Goal: Transaction & Acquisition: Purchase product/service

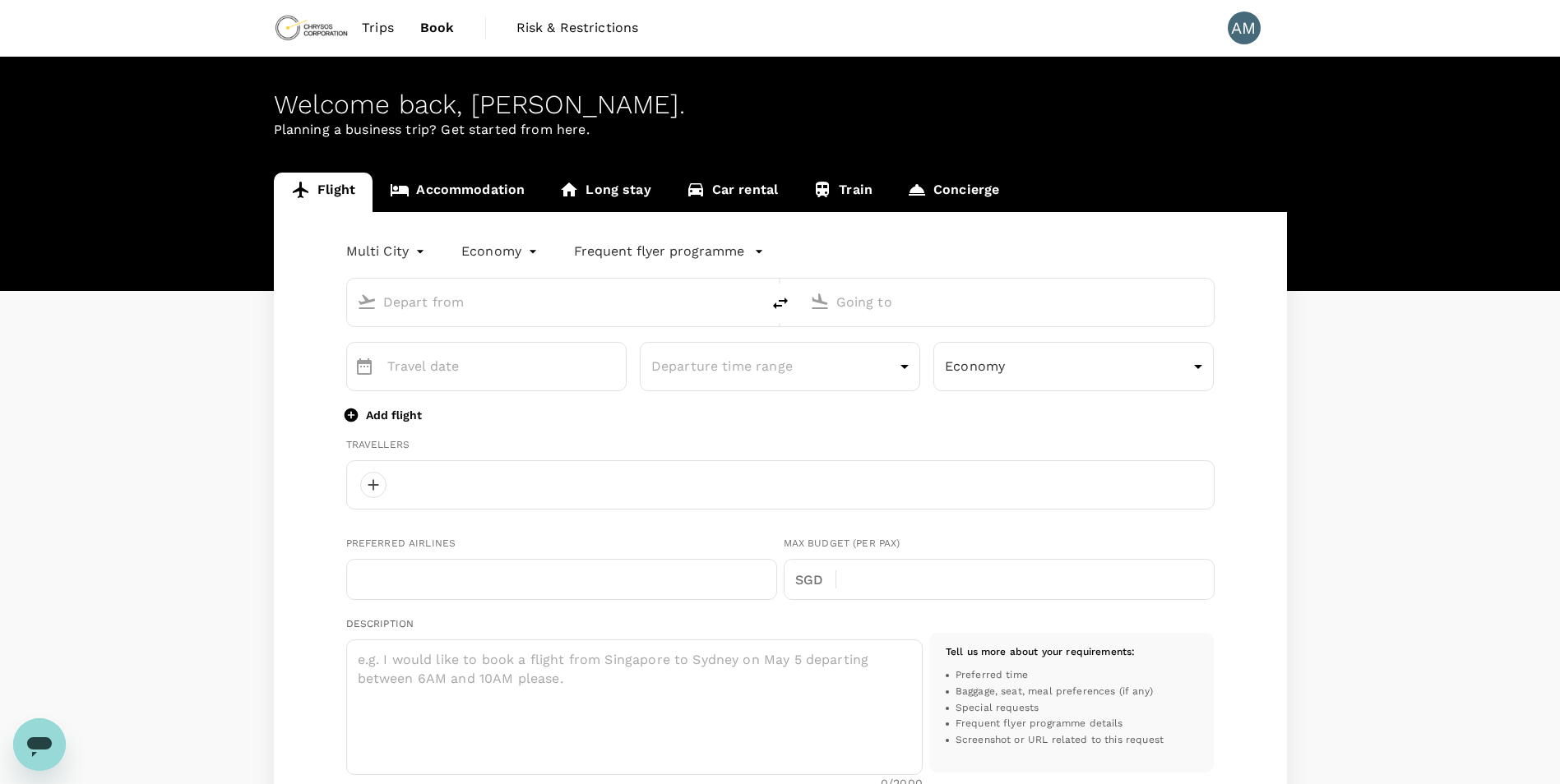
type input "roundtrip"
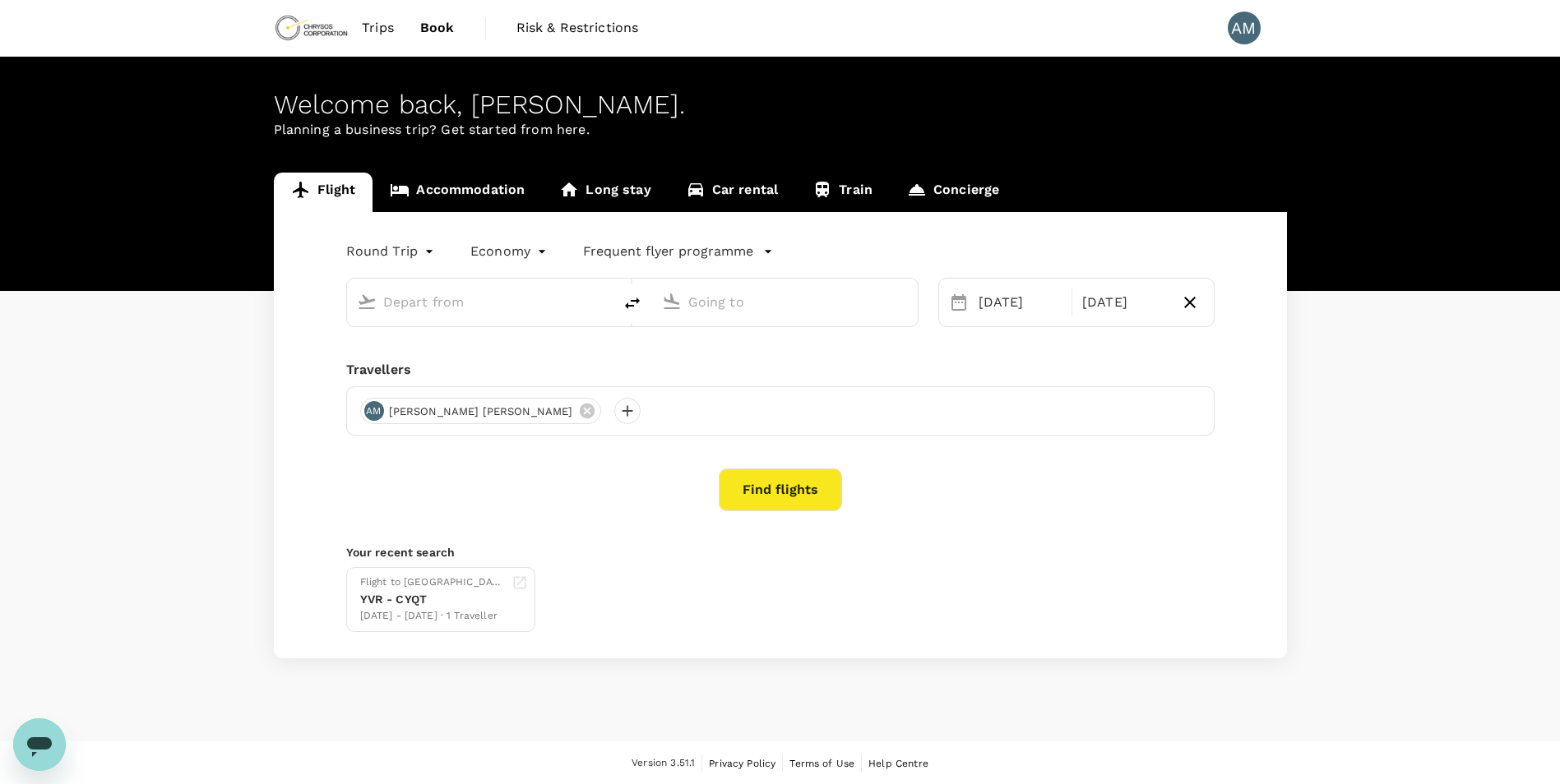
type input "Vancouver Intl (YVR)"
type input "[GEOGRAPHIC_DATA], [GEOGRAPHIC_DATA] (any)"
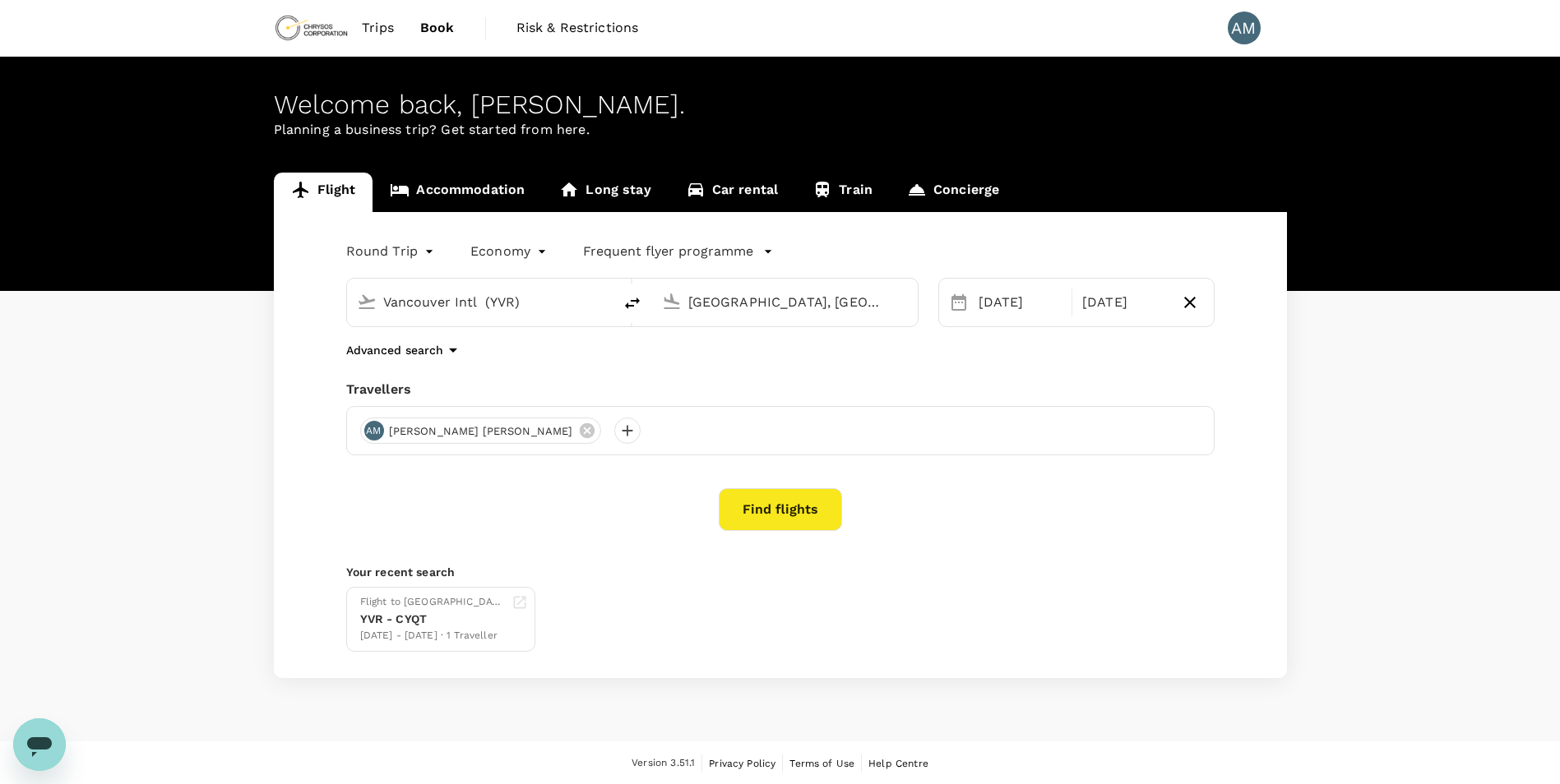
click at [448, 352] on icon "button" at bounding box center [453, 350] width 20 height 20
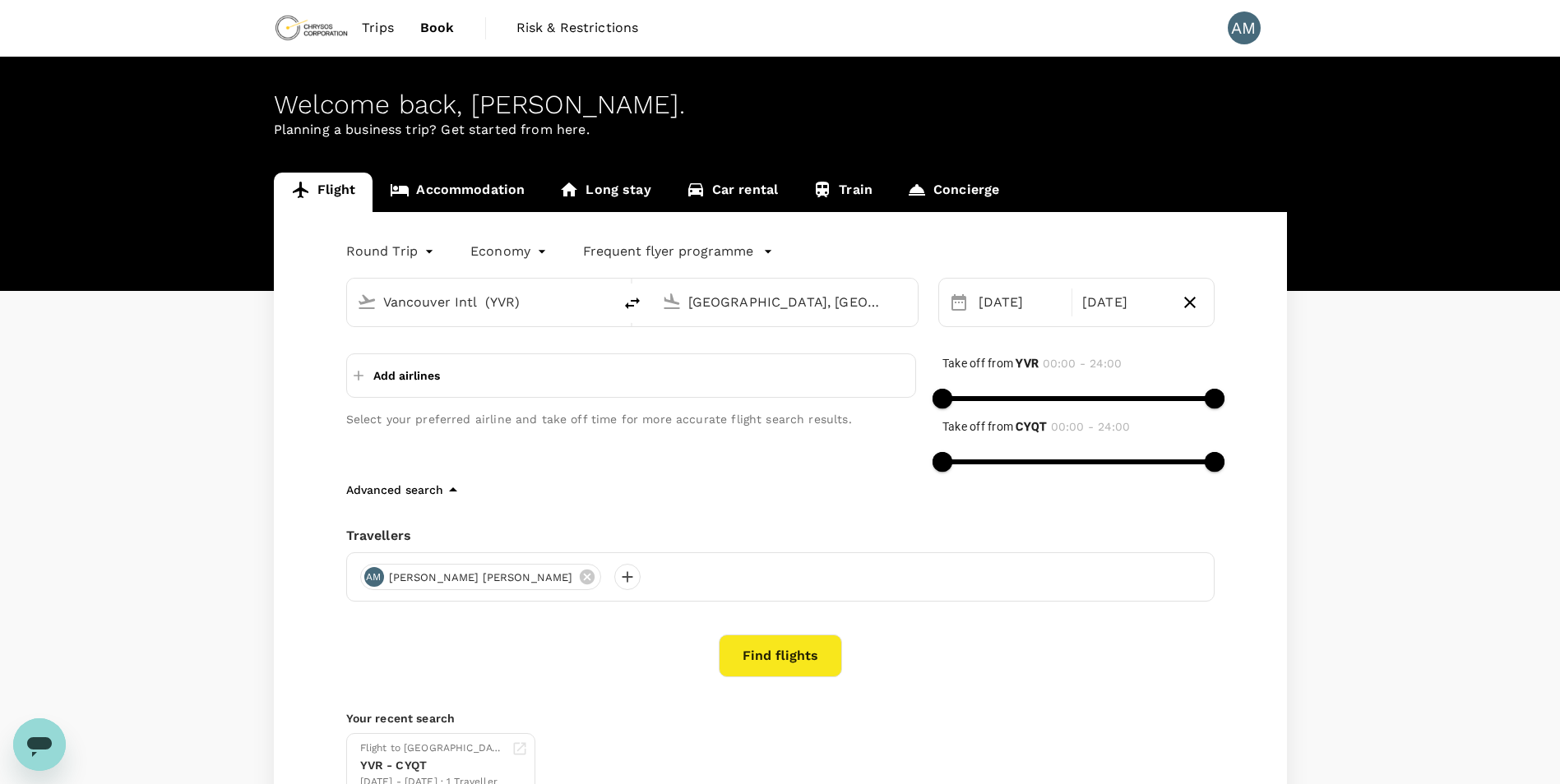
click at [821, 495] on div "Advanced search" at bounding box center [780, 490] width 869 height 20
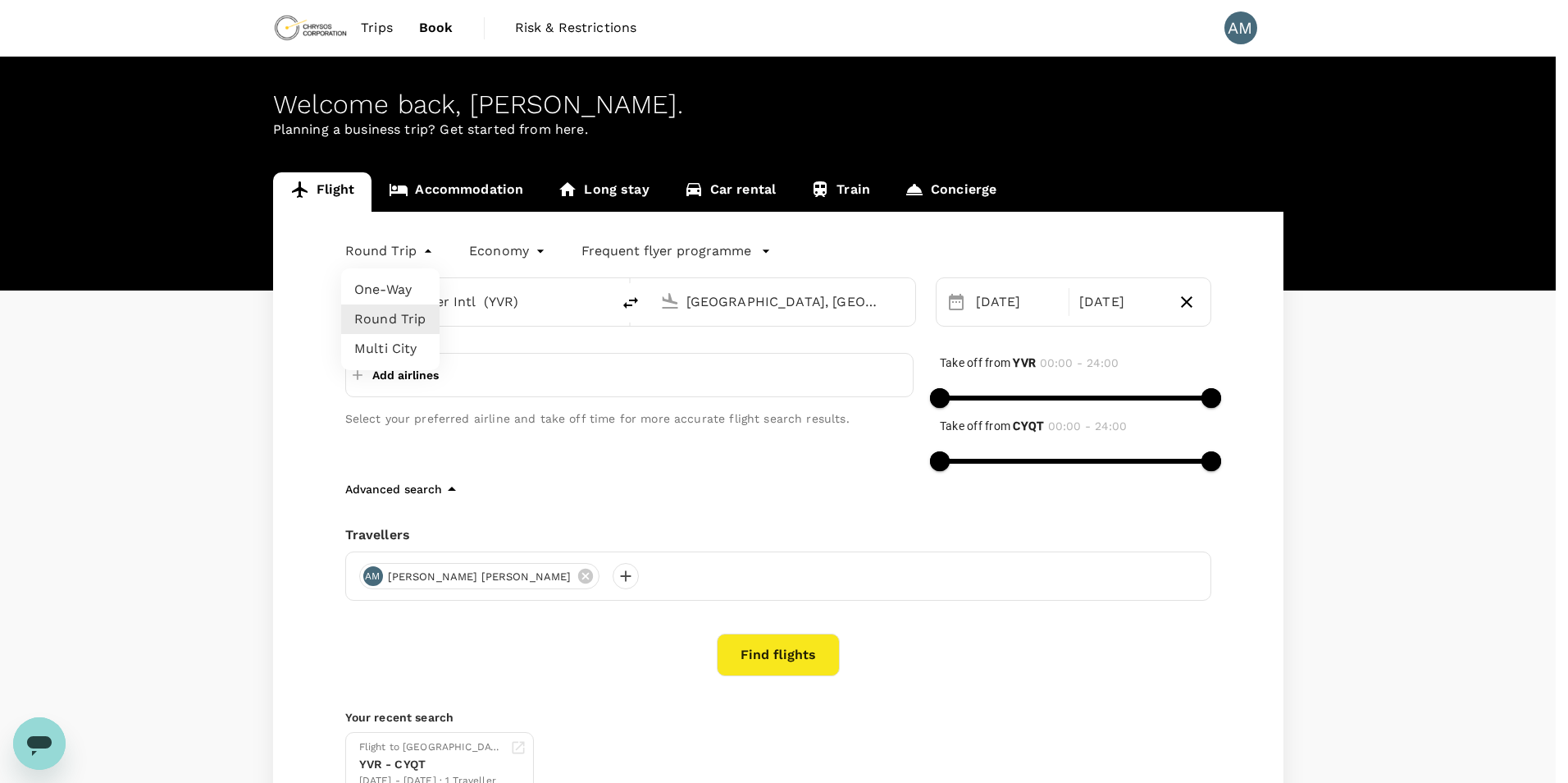
click at [389, 241] on body "Trips Book Risk & Restrictions AM Welcome back , [PERSON_NAME] . Planning a bus…" at bounding box center [784, 463] width 1568 height 927
click at [385, 351] on li "Multi City" at bounding box center [390, 349] width 98 height 30
type input "multicity"
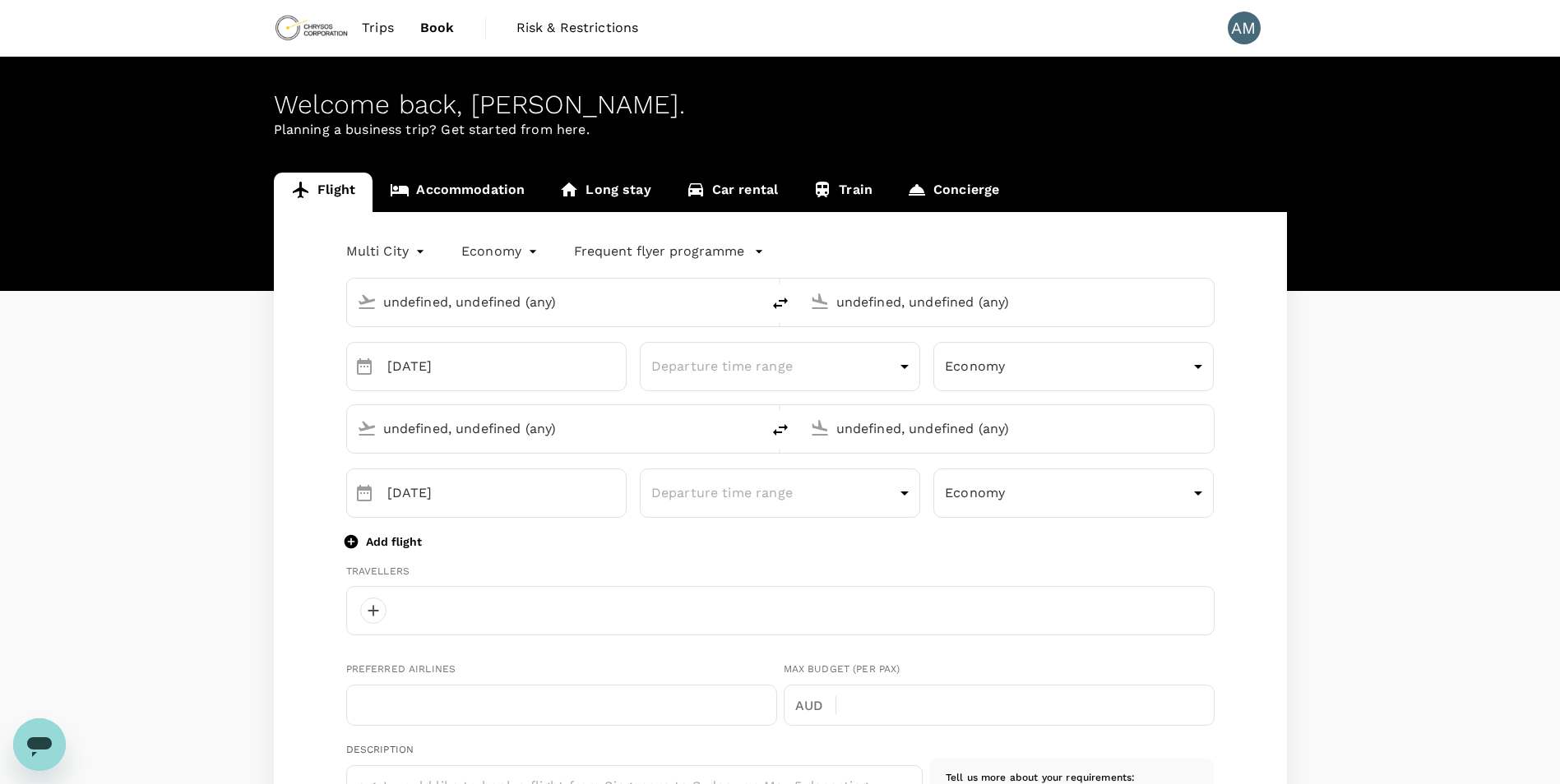
type input "Vancouver Intl (YVR)"
type input "[GEOGRAPHIC_DATA], [GEOGRAPHIC_DATA] (any)"
type input "Vancouver Intl (YVR)"
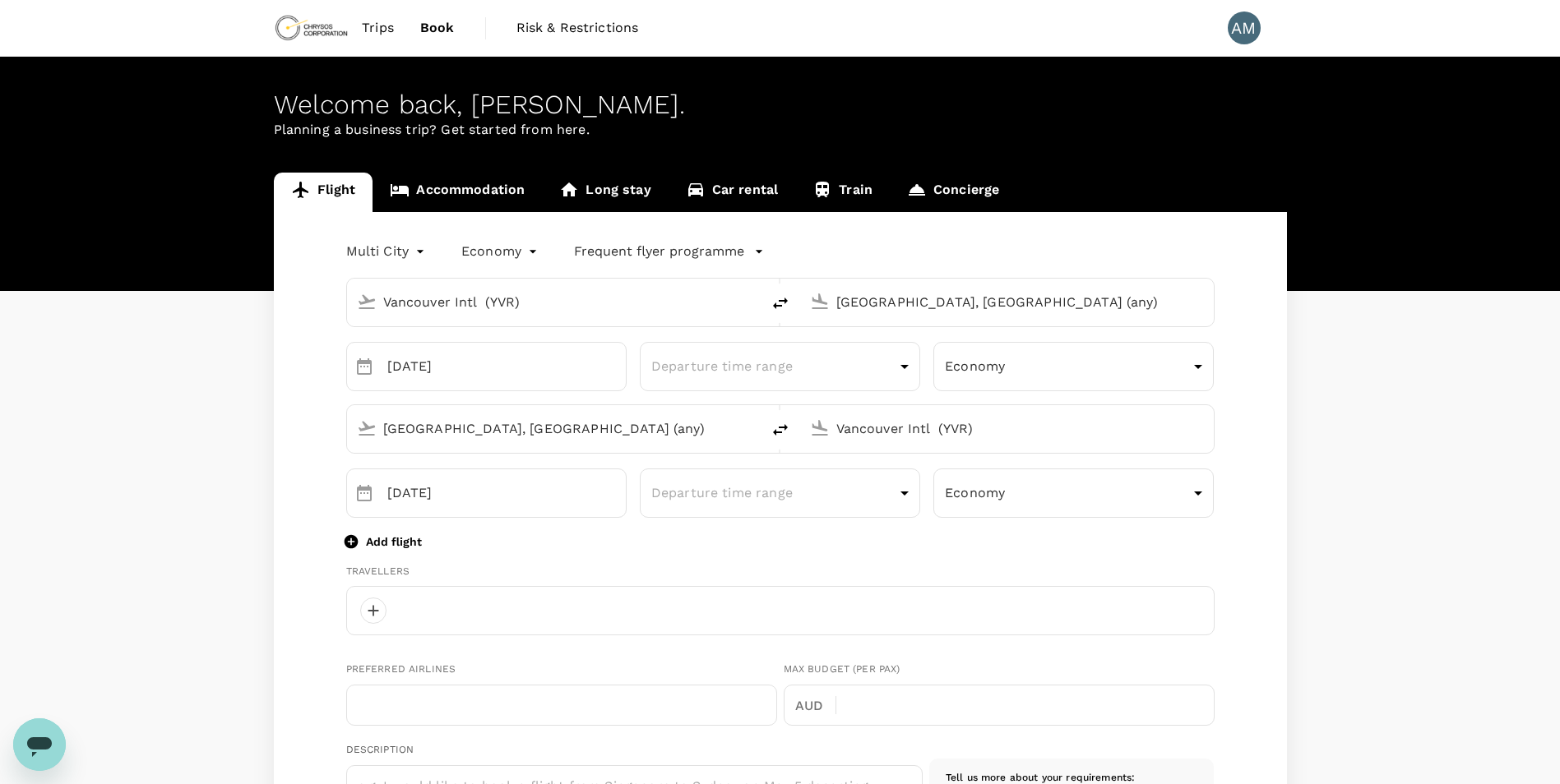
click at [399, 541] on p "Add flight" at bounding box center [394, 541] width 56 height 17
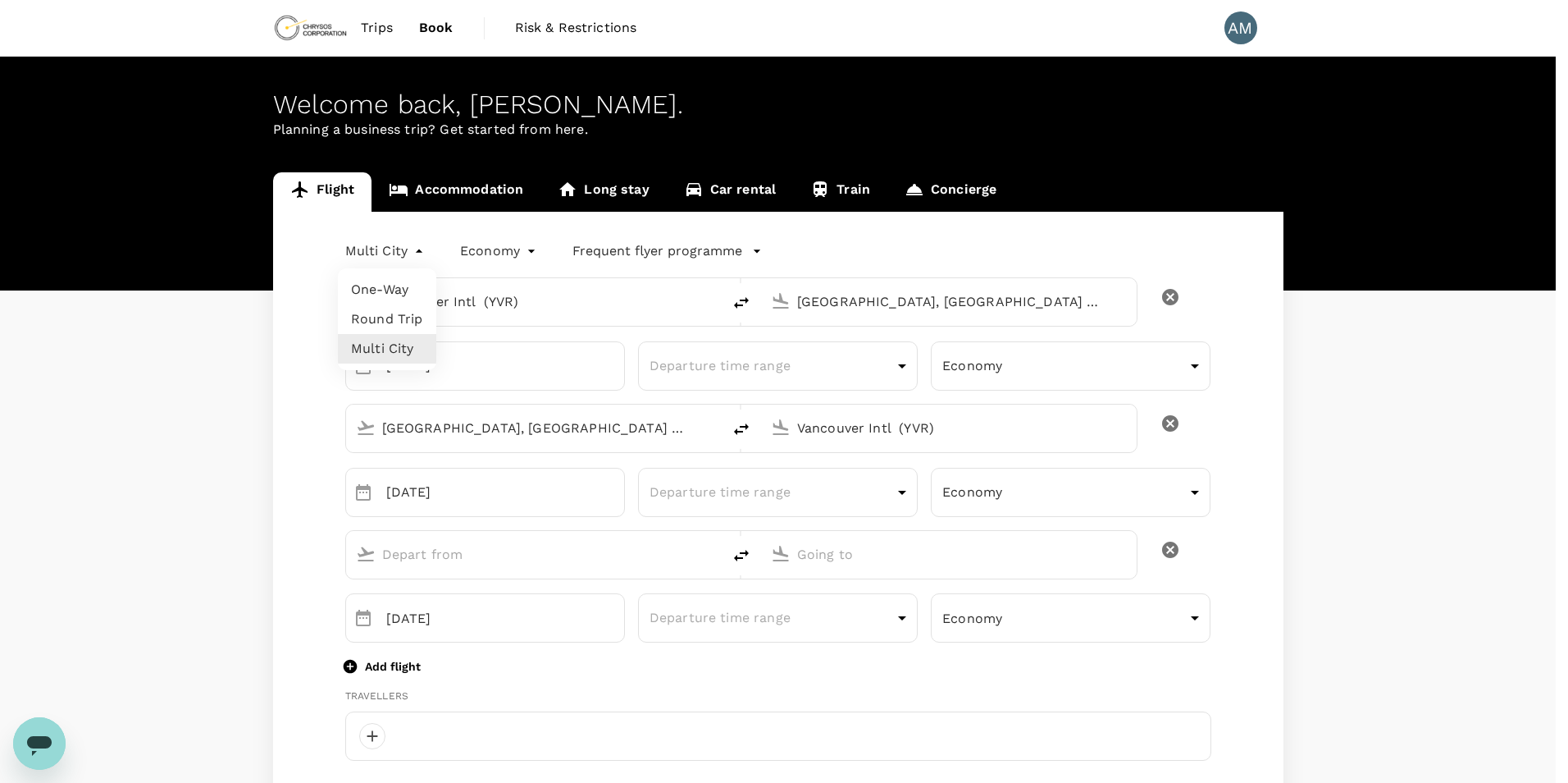
click at [380, 318] on li "Round Trip" at bounding box center [386, 319] width 98 height 30
type input "roundtrip"
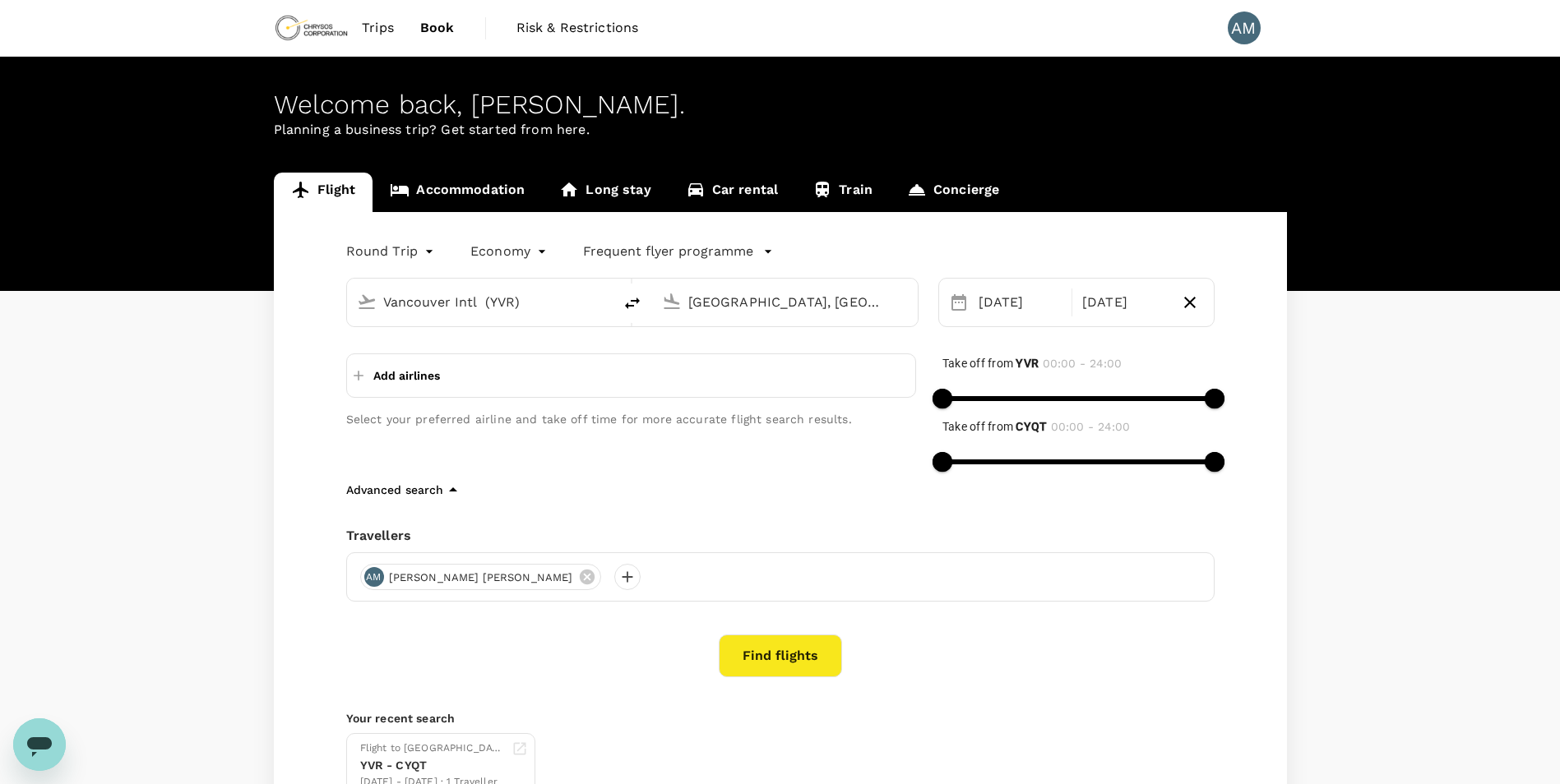
click at [751, 650] on button "Find flights" at bounding box center [780, 655] width 123 height 43
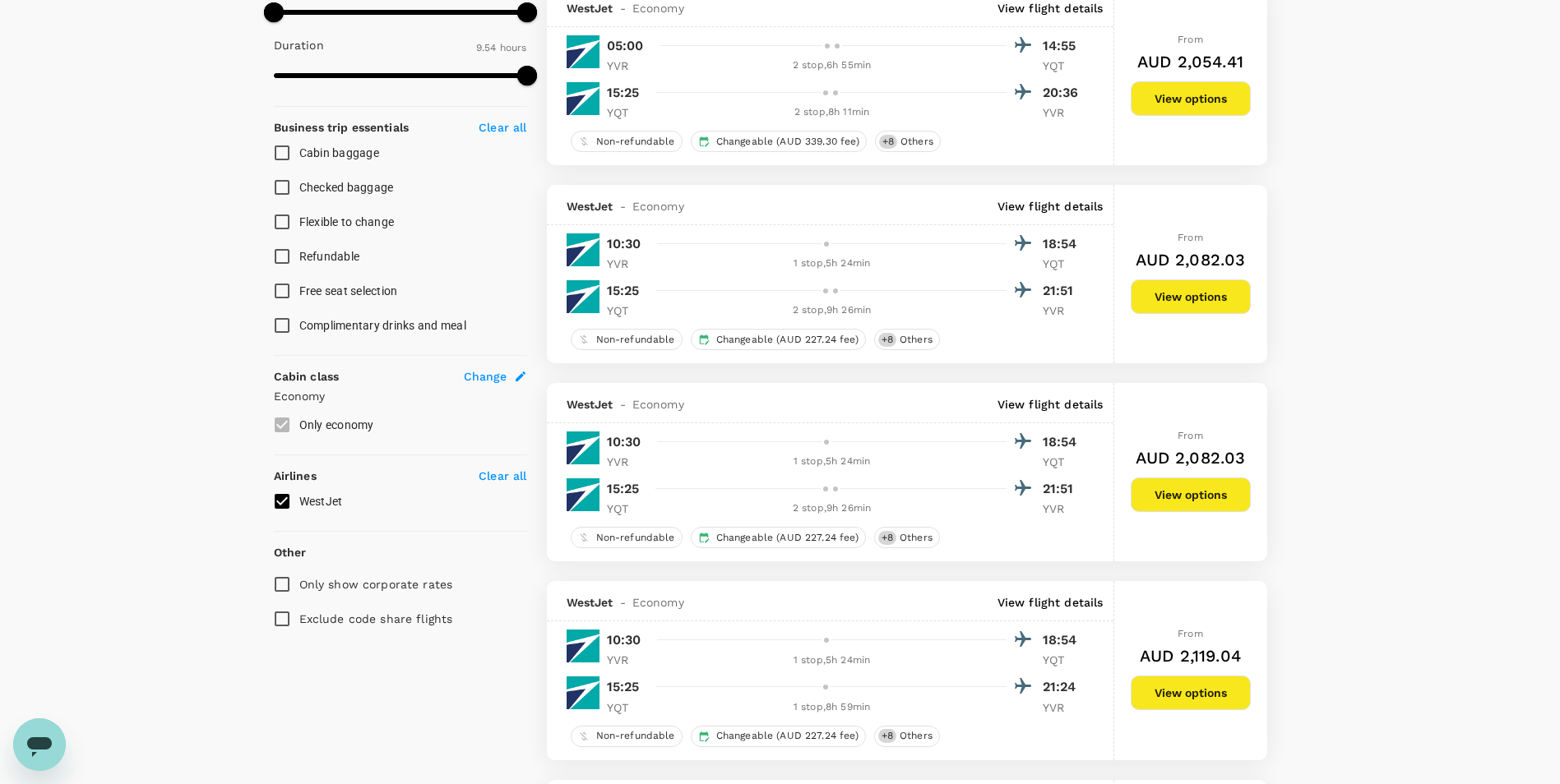
scroll to position [576, 0]
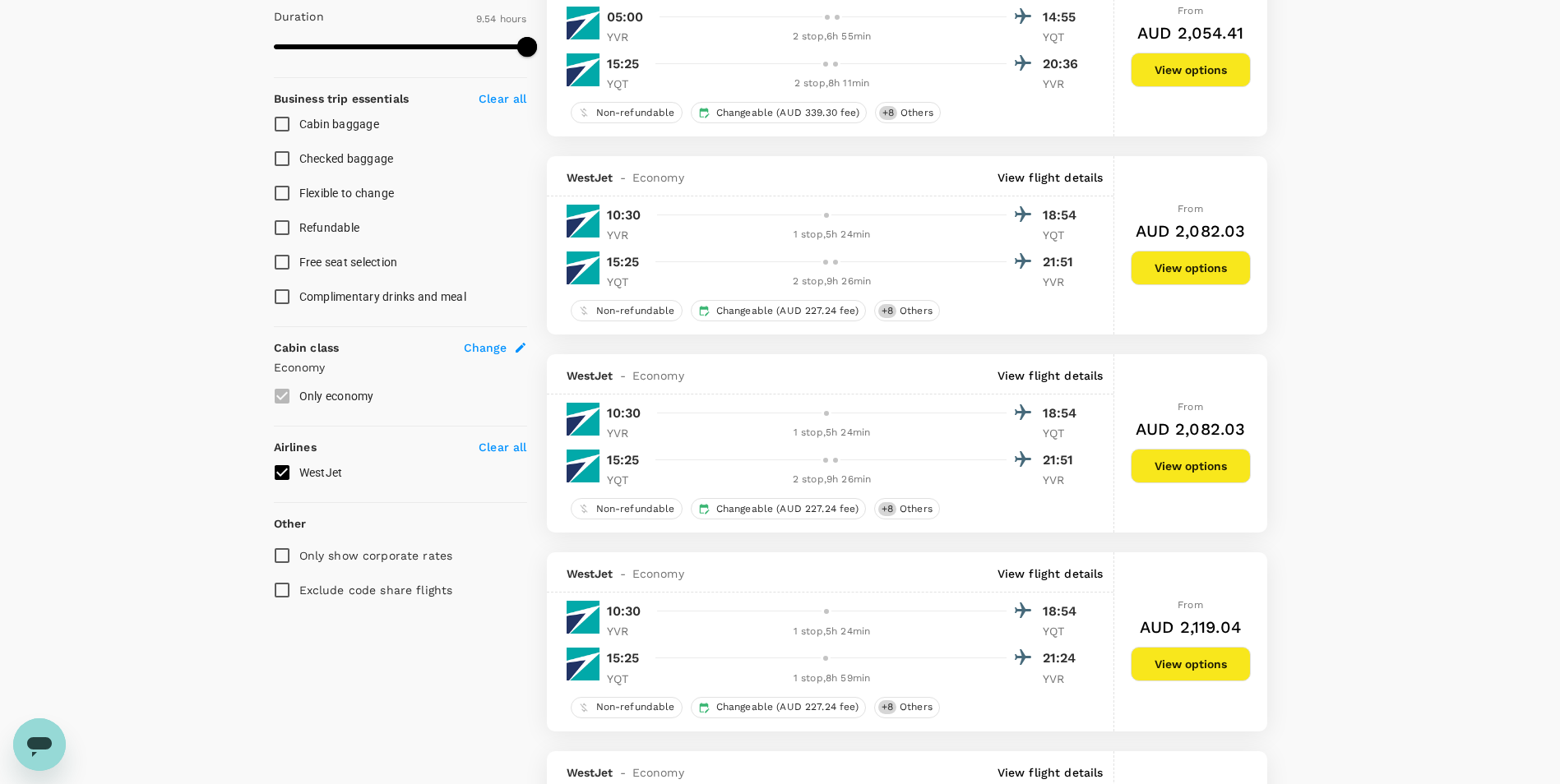
type input "860"
checkbox input "false"
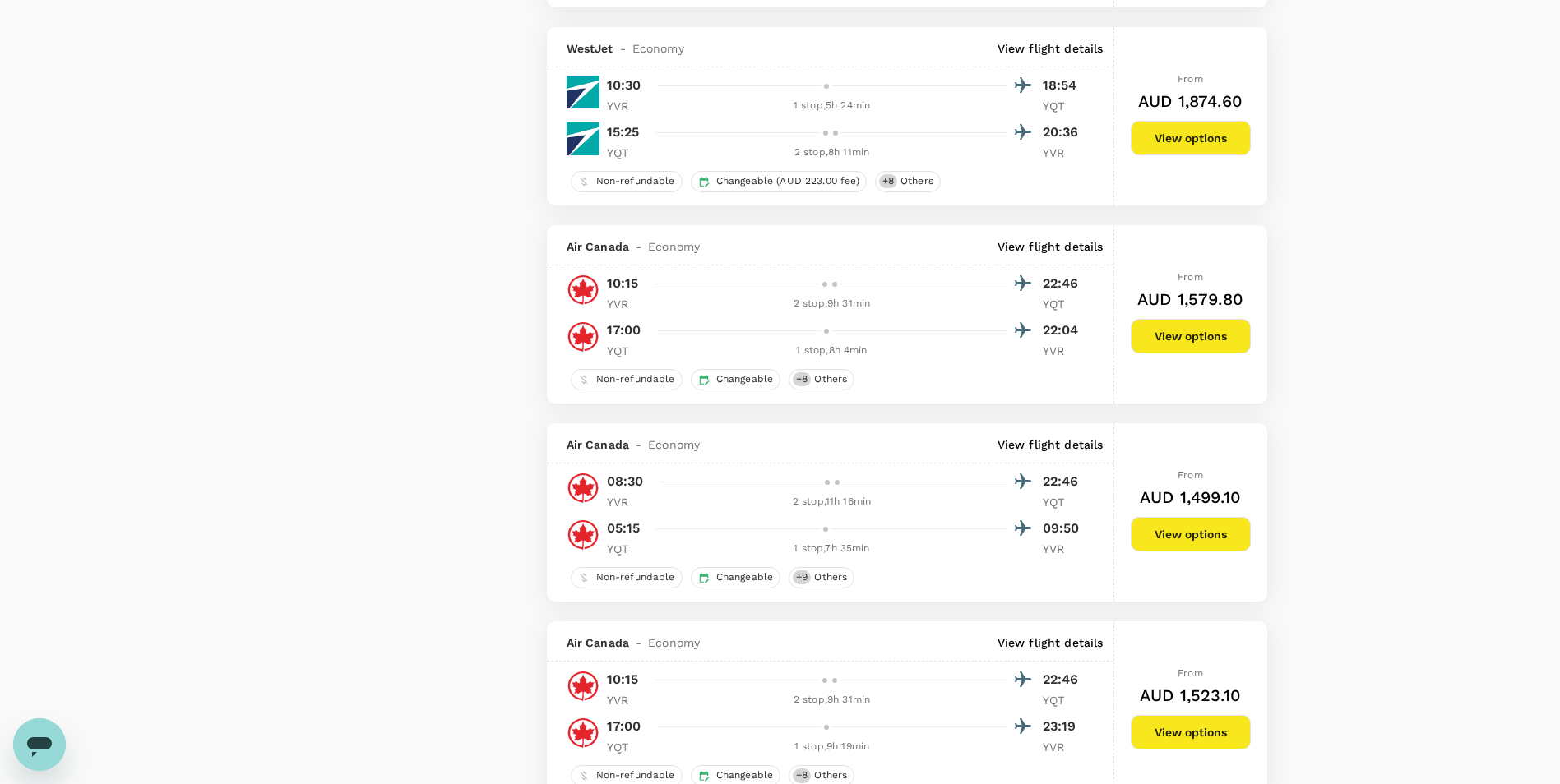
scroll to position [1562, 0]
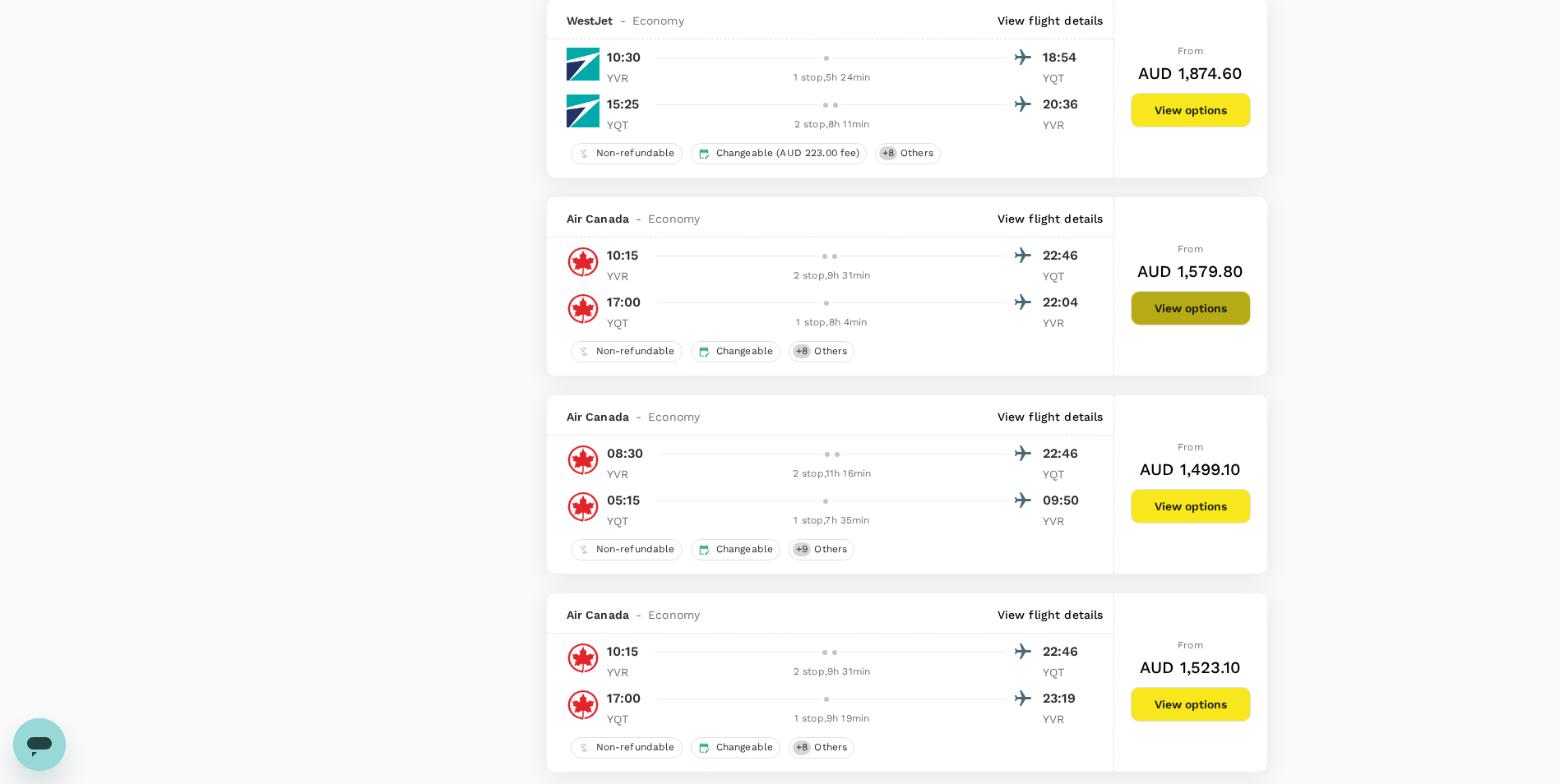
click at [1209, 313] on button "View options" at bounding box center [1191, 308] width 120 height 35
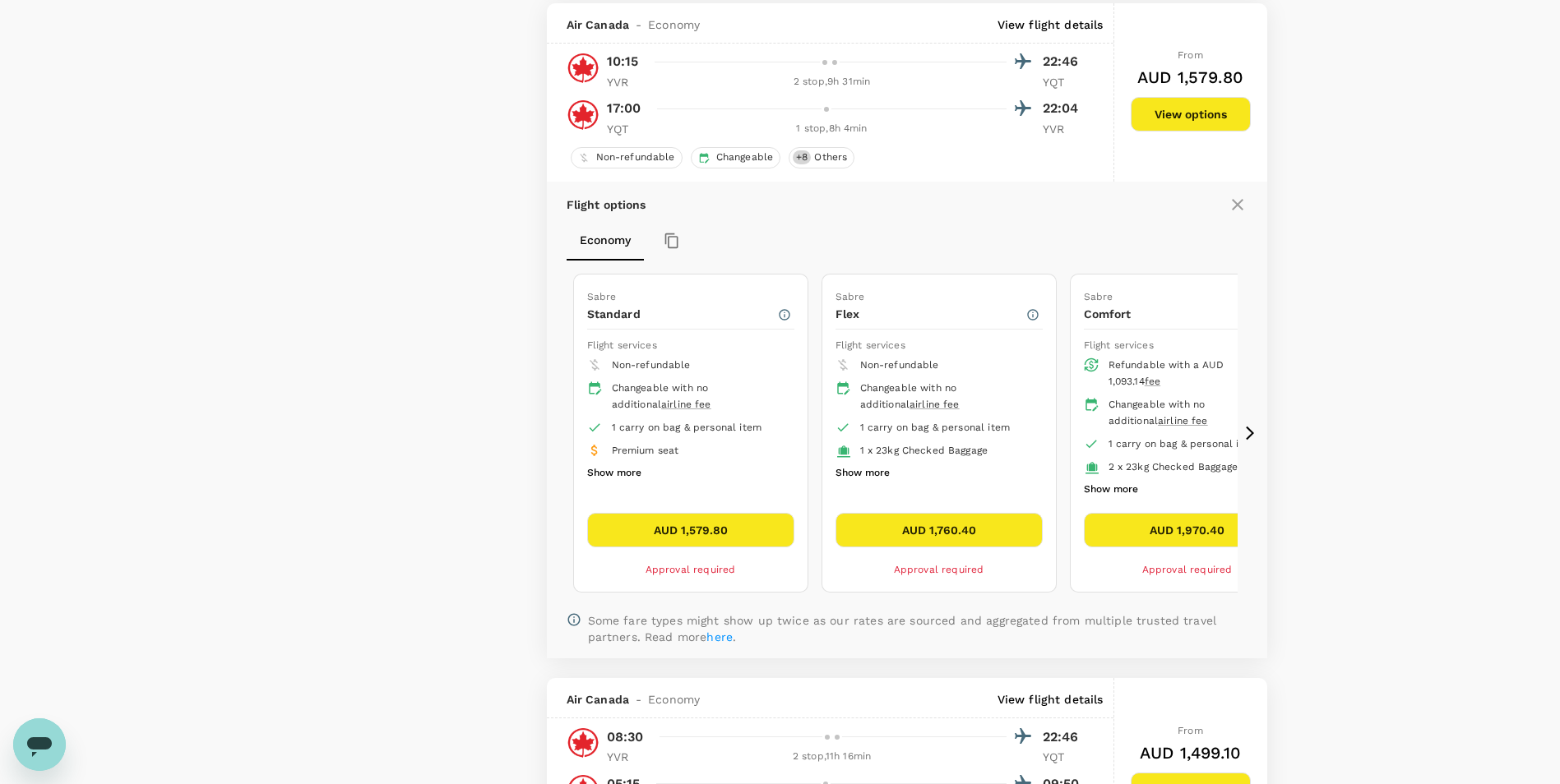
scroll to position [1759, 0]
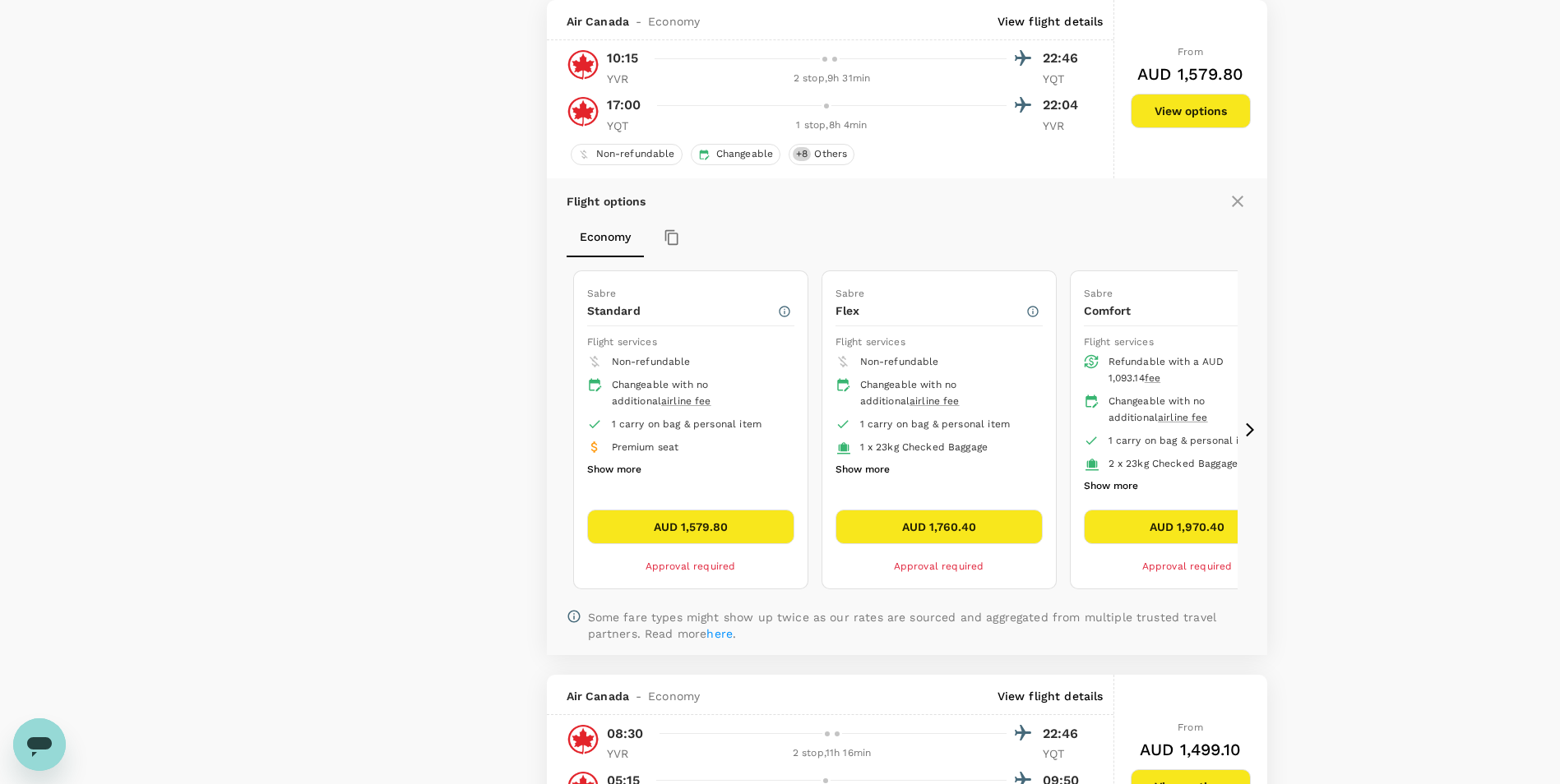
click at [1502, 511] on div "Your Flight Details YVR - CYQT [DATE] CYQT - YVR [DATE] 1 traveller Economy sea…" at bounding box center [780, 712] width 1560 height 4828
click at [1395, 590] on div "Your Flight Details YVR - CYQT [DATE] CYQT - YVR [DATE] 1 traveller Economy sea…" at bounding box center [780, 712] width 1560 height 4828
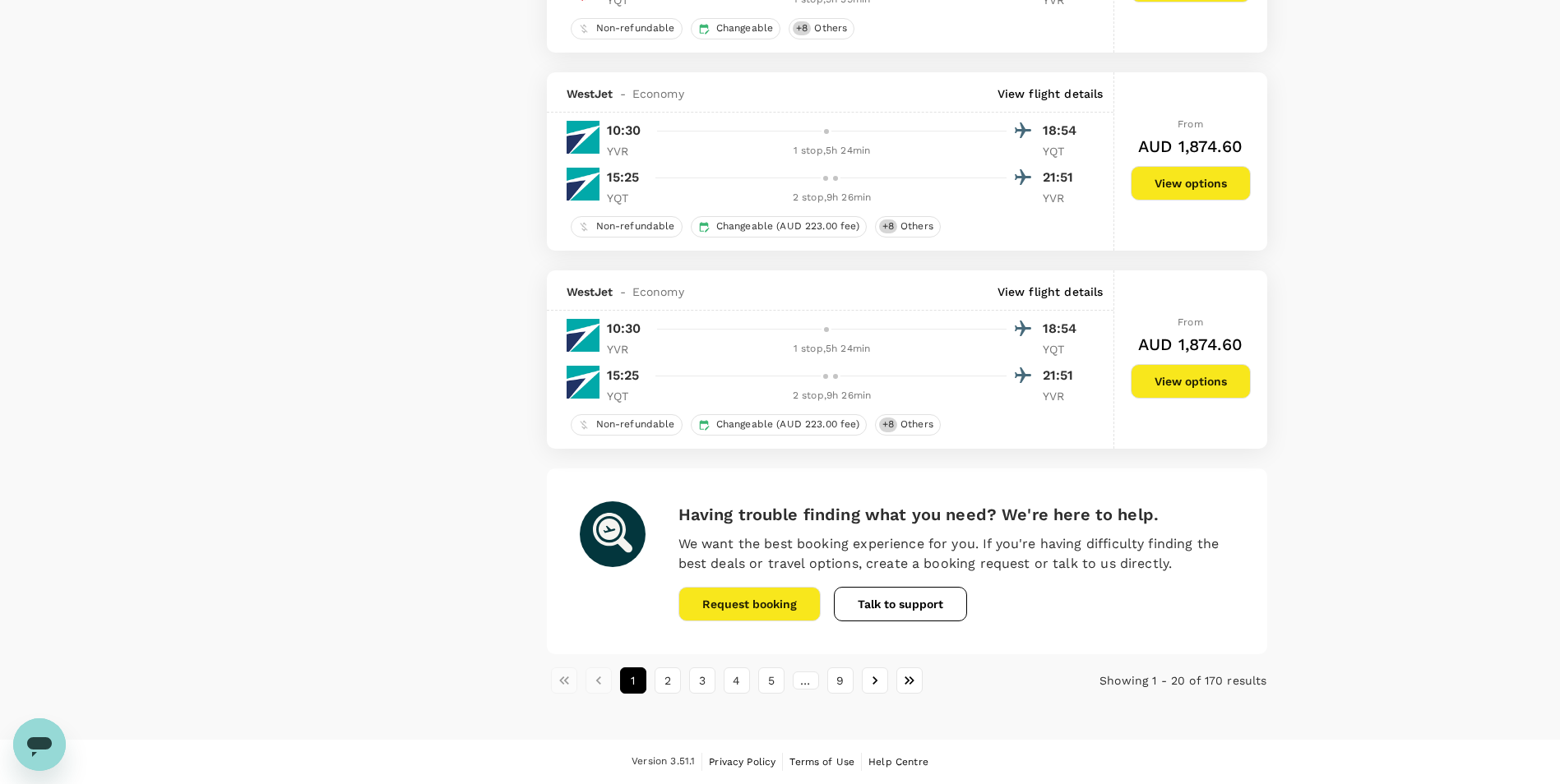
scroll to position [3733, 0]
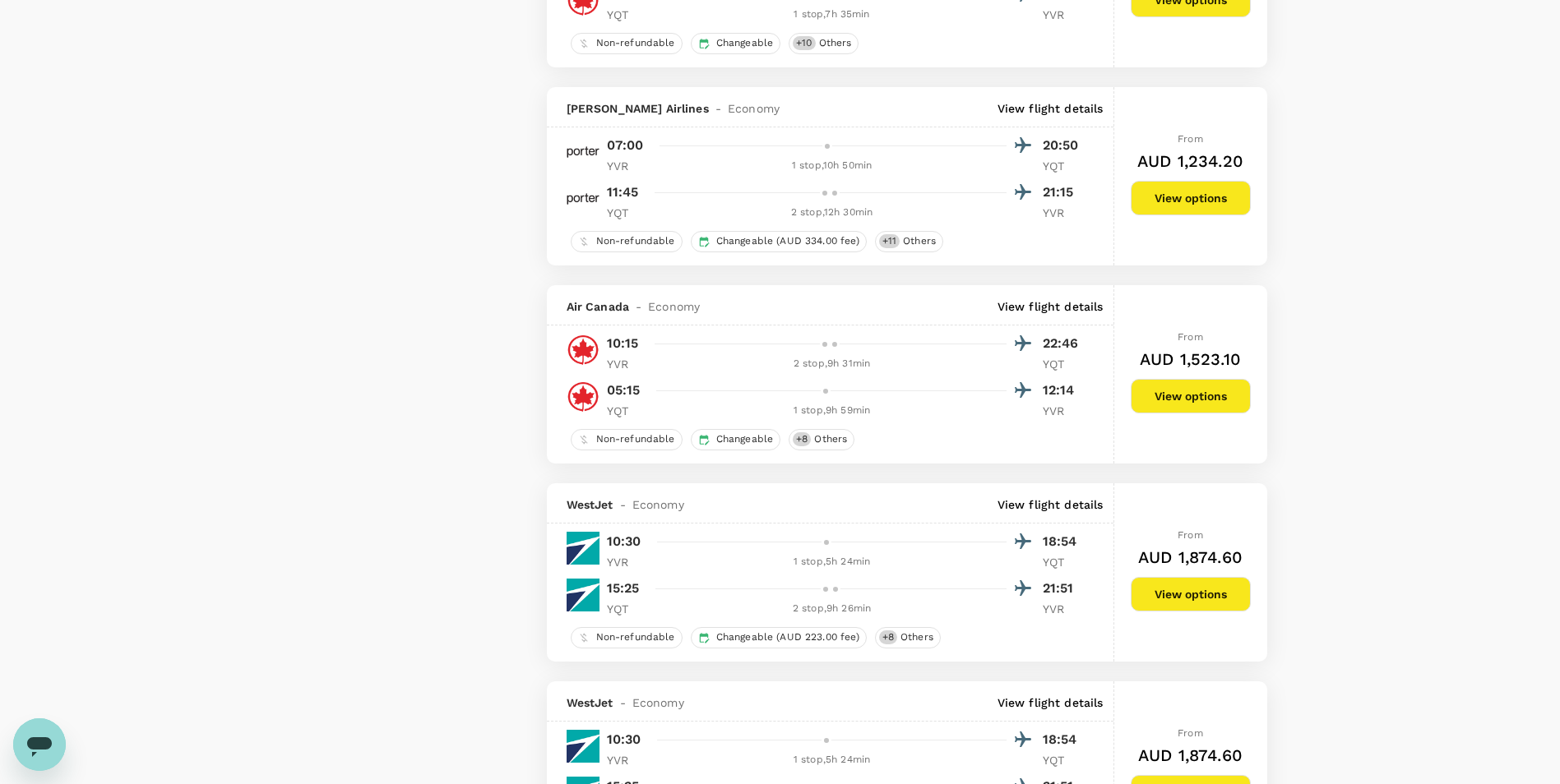
click at [1015, 309] on p "View flight details" at bounding box center [1051, 307] width 106 height 17
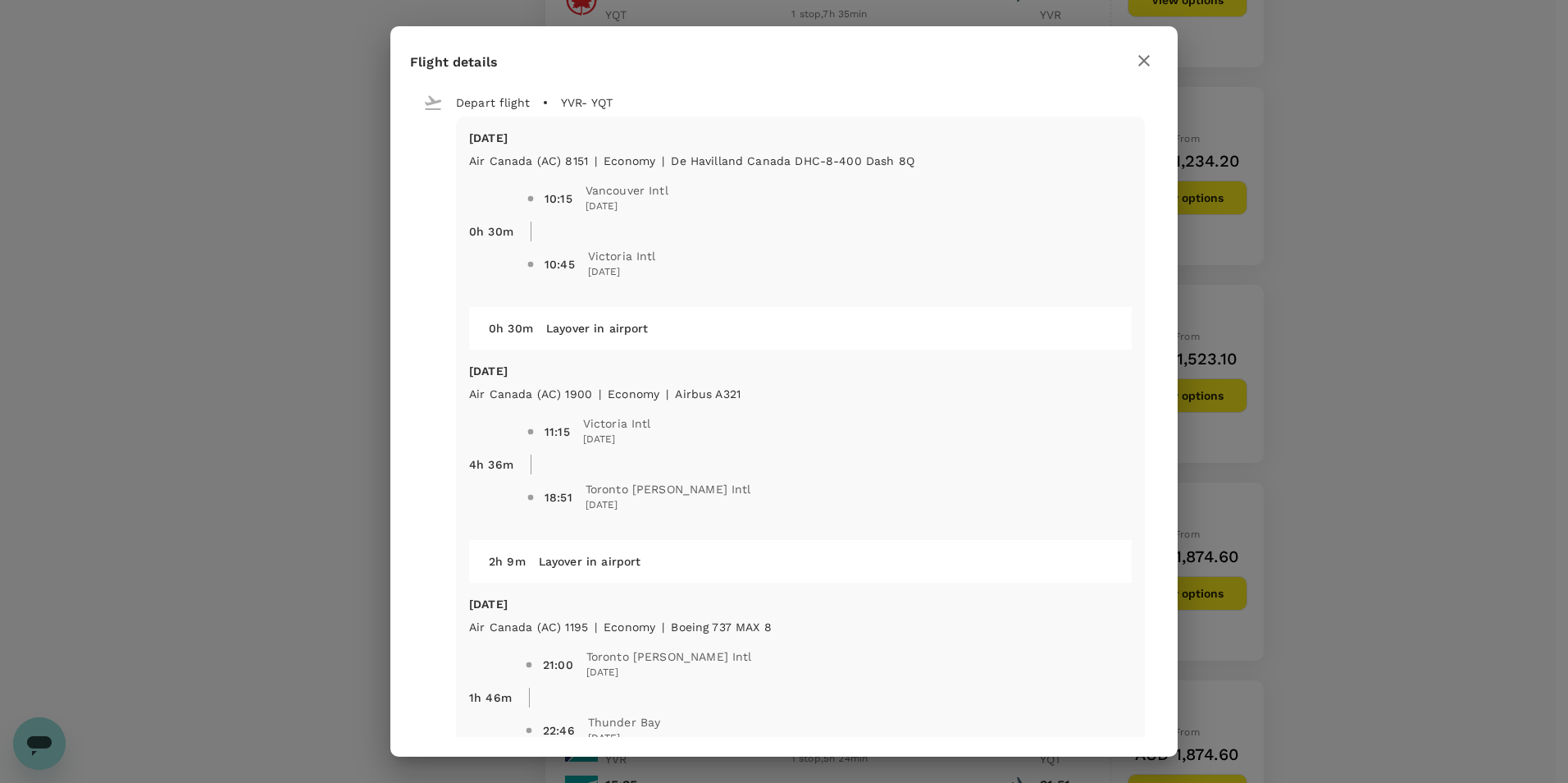
click at [1135, 74] on h2 "Flight details" at bounding box center [784, 66] width 787 height 42
click at [1136, 65] on icon "button" at bounding box center [1144, 60] width 20 height 20
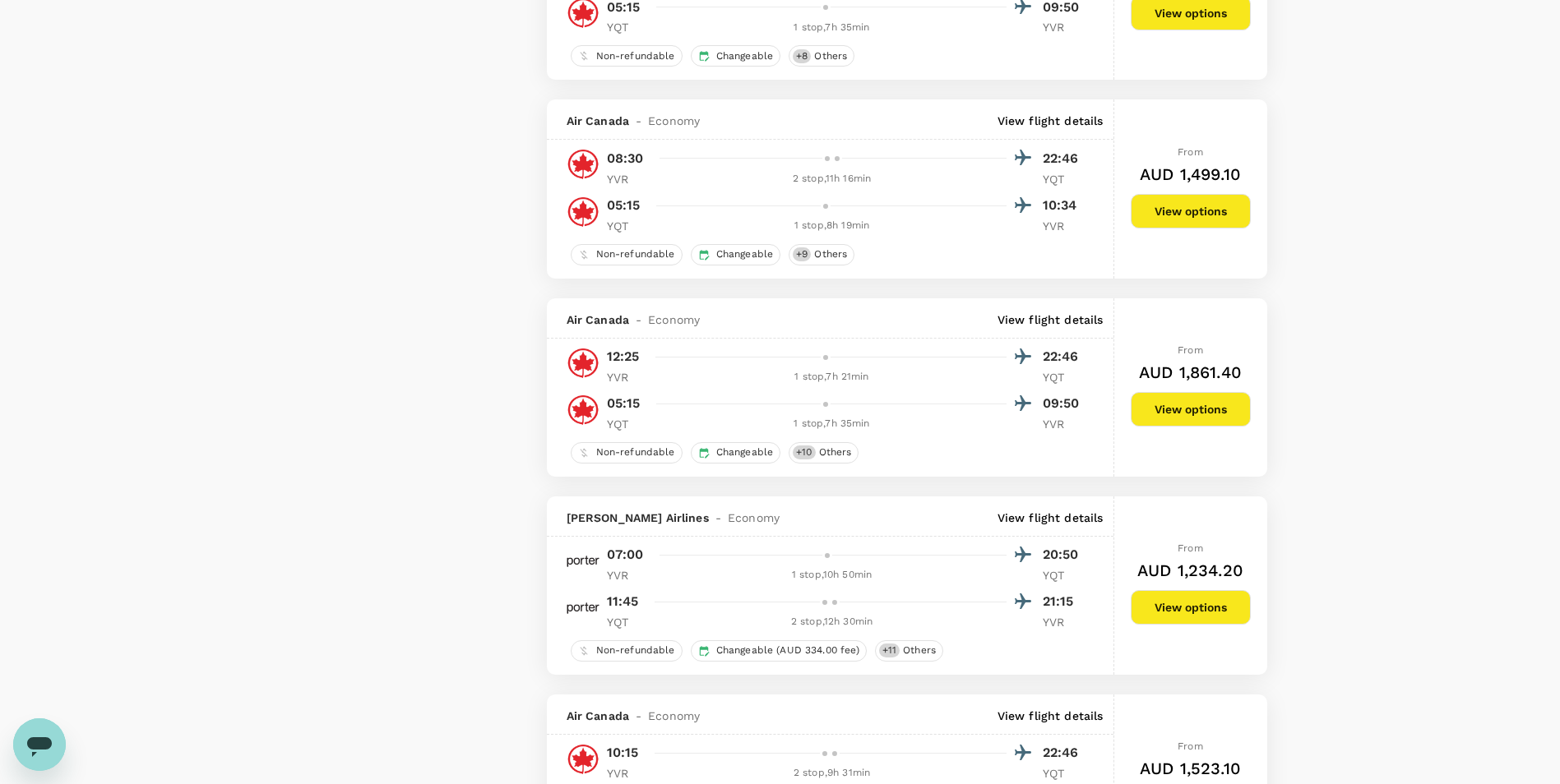
scroll to position [3323, 0]
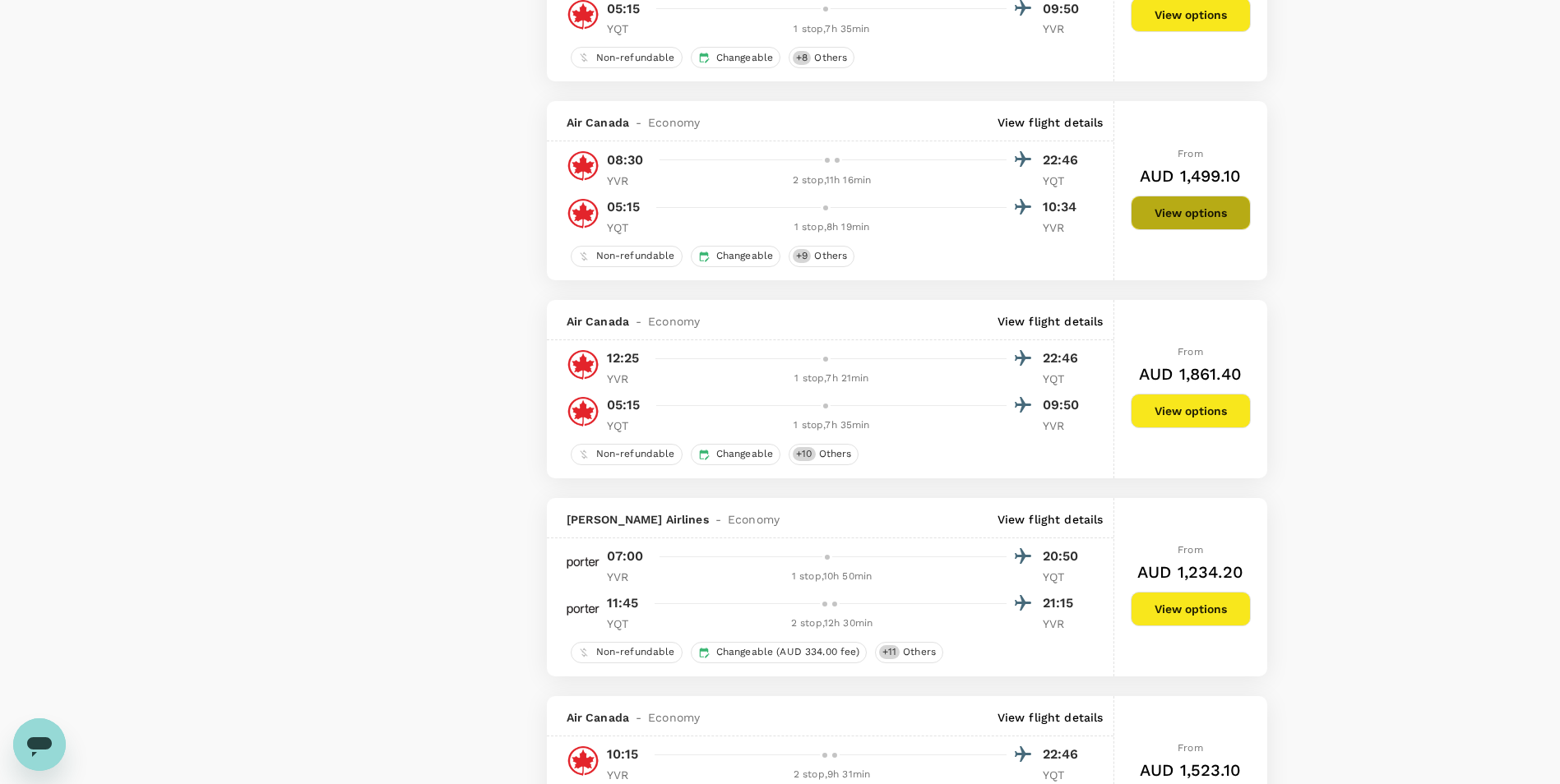
click at [1179, 213] on button "View options" at bounding box center [1191, 212] width 120 height 35
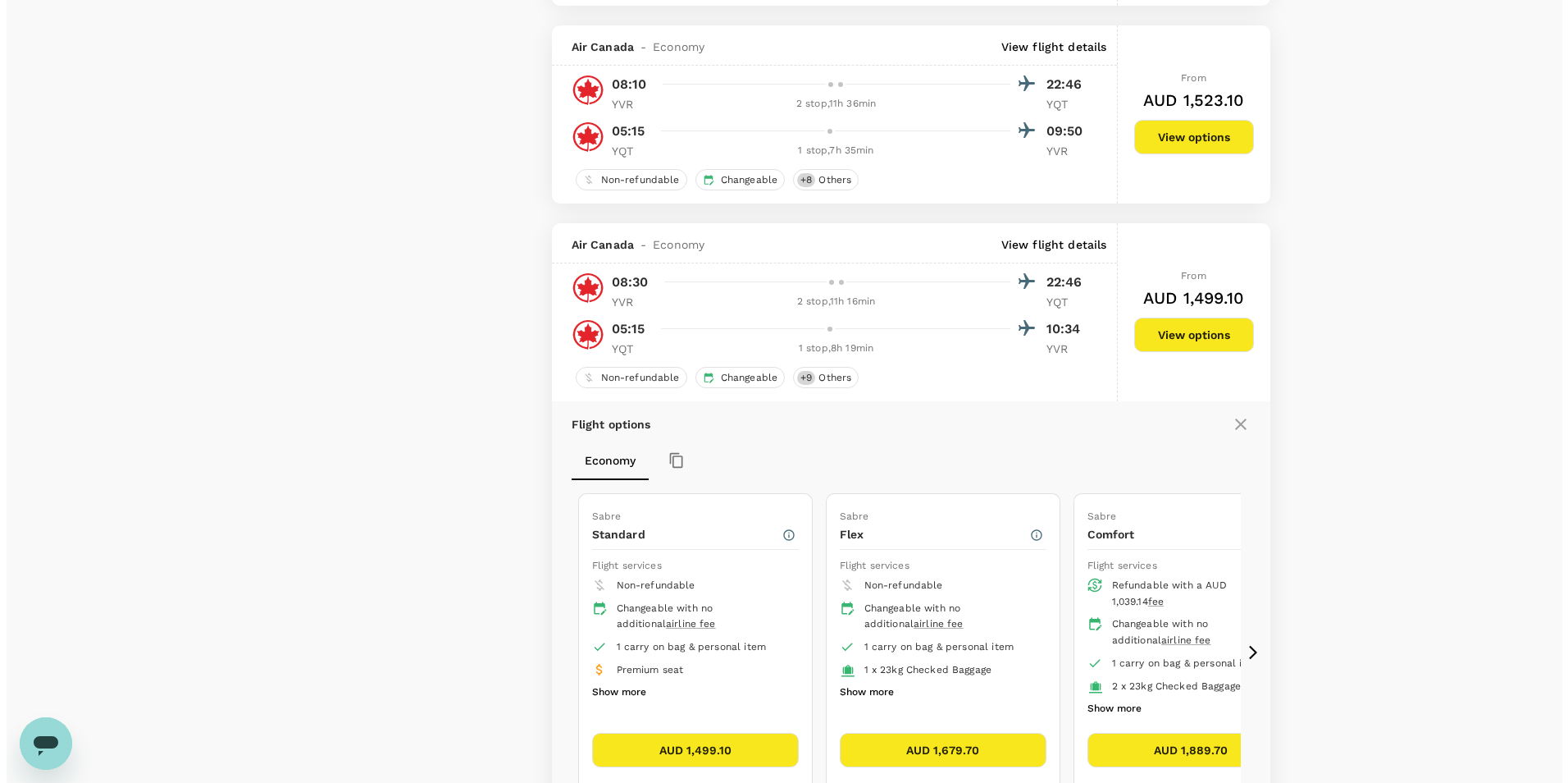
scroll to position [2697, 0]
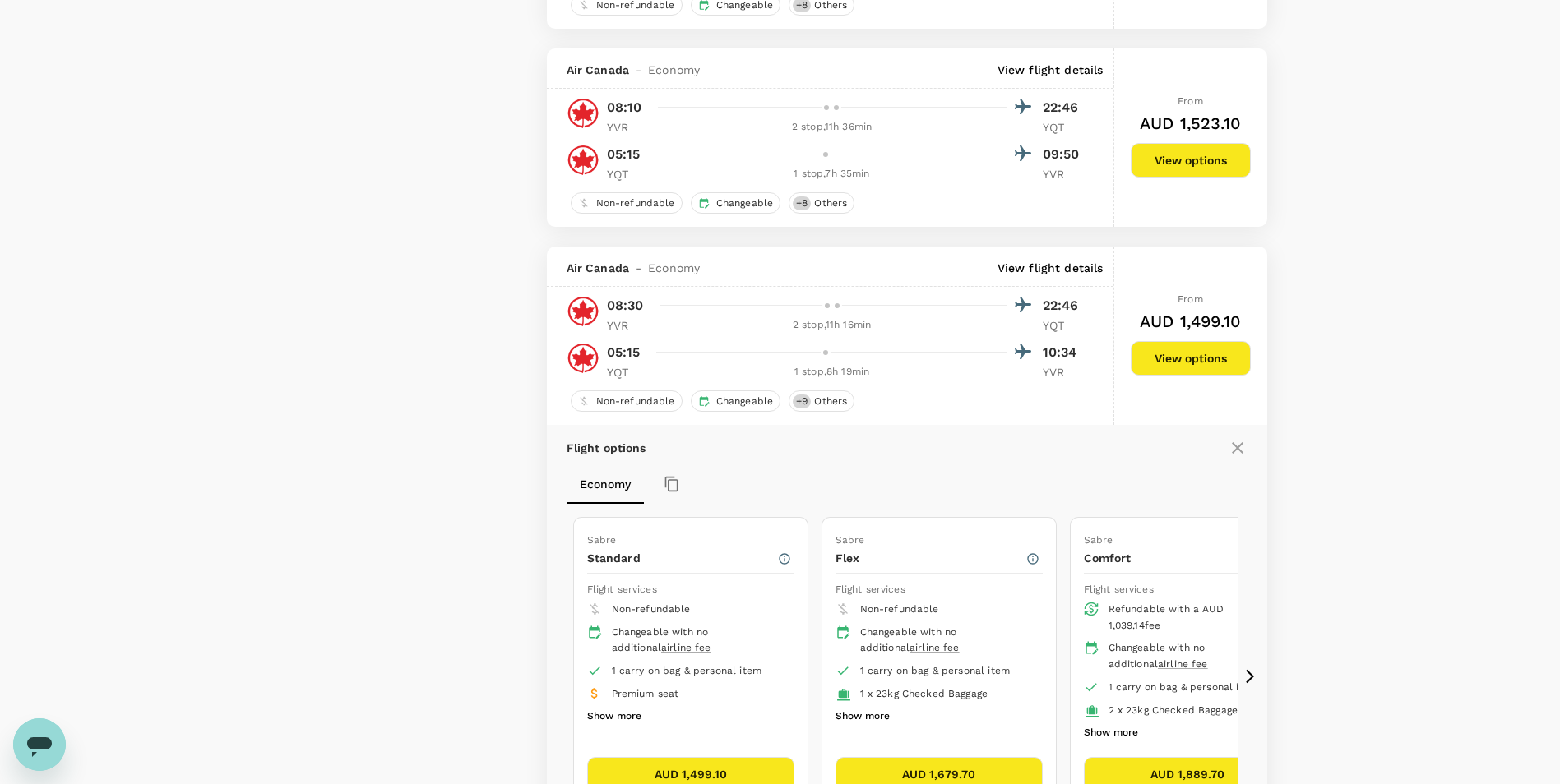
click at [1076, 265] on p "View flight details" at bounding box center [1051, 268] width 106 height 17
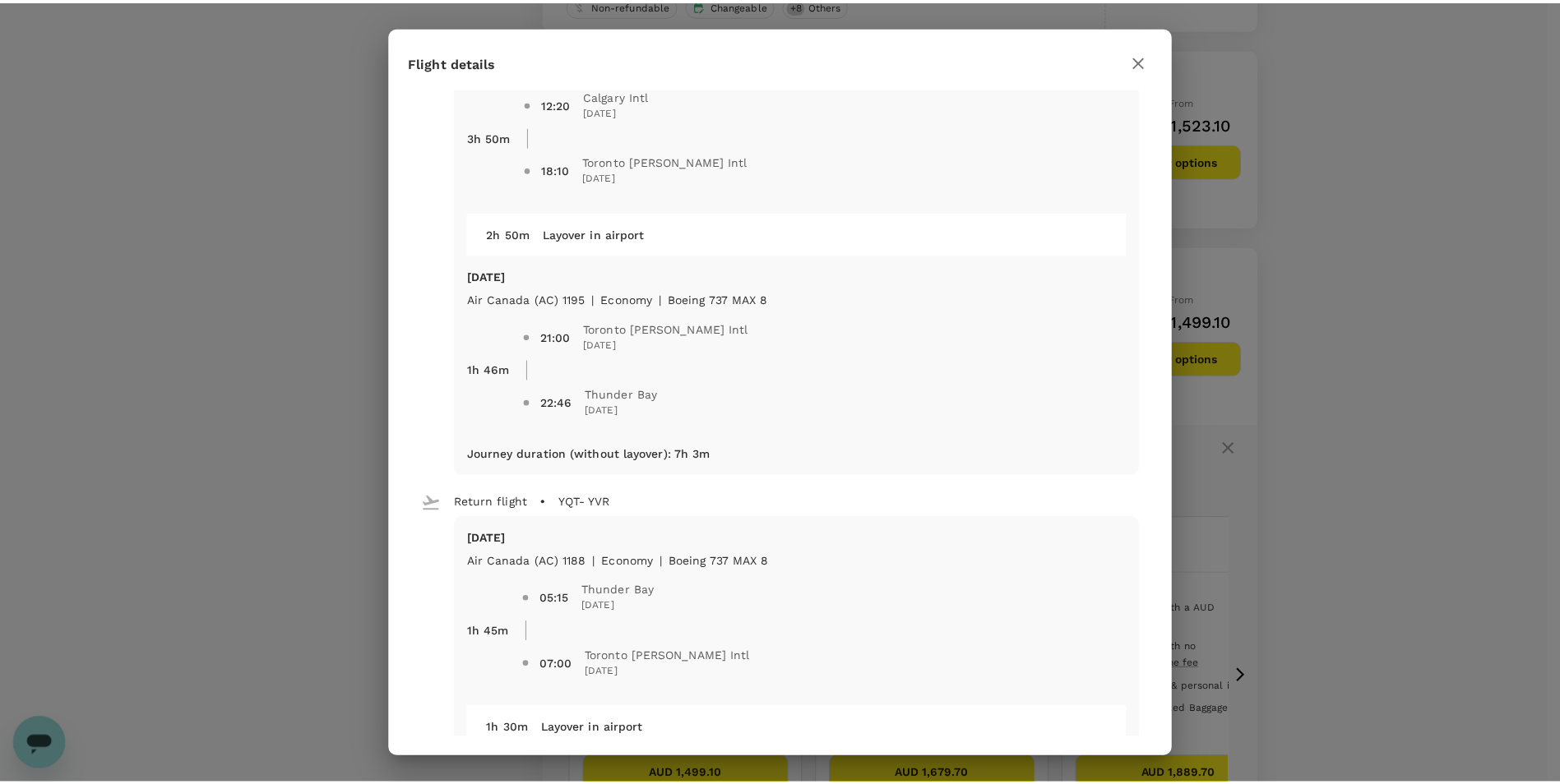
scroll to position [574, 0]
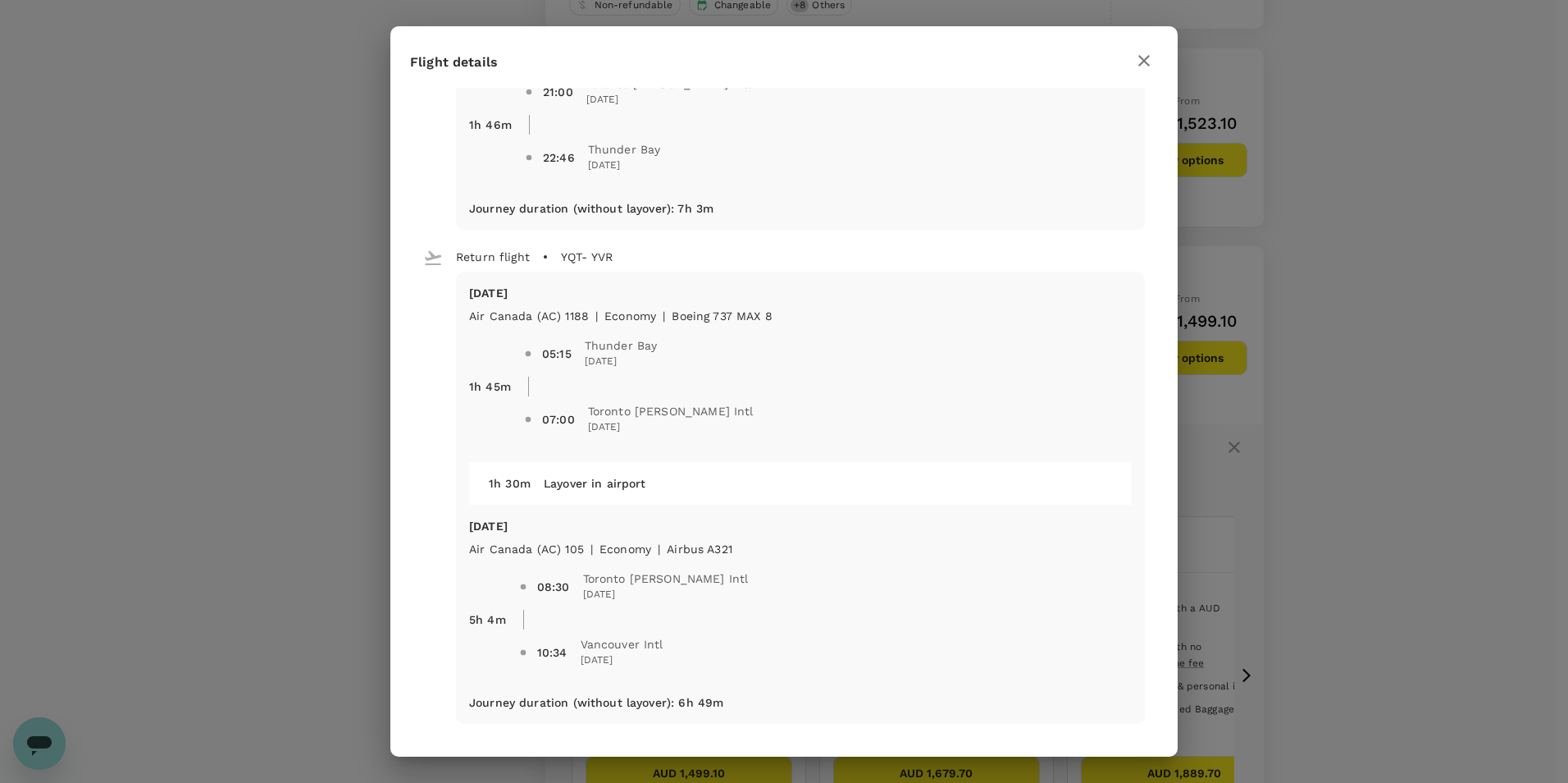
click at [1145, 64] on icon "button" at bounding box center [1144, 60] width 20 height 20
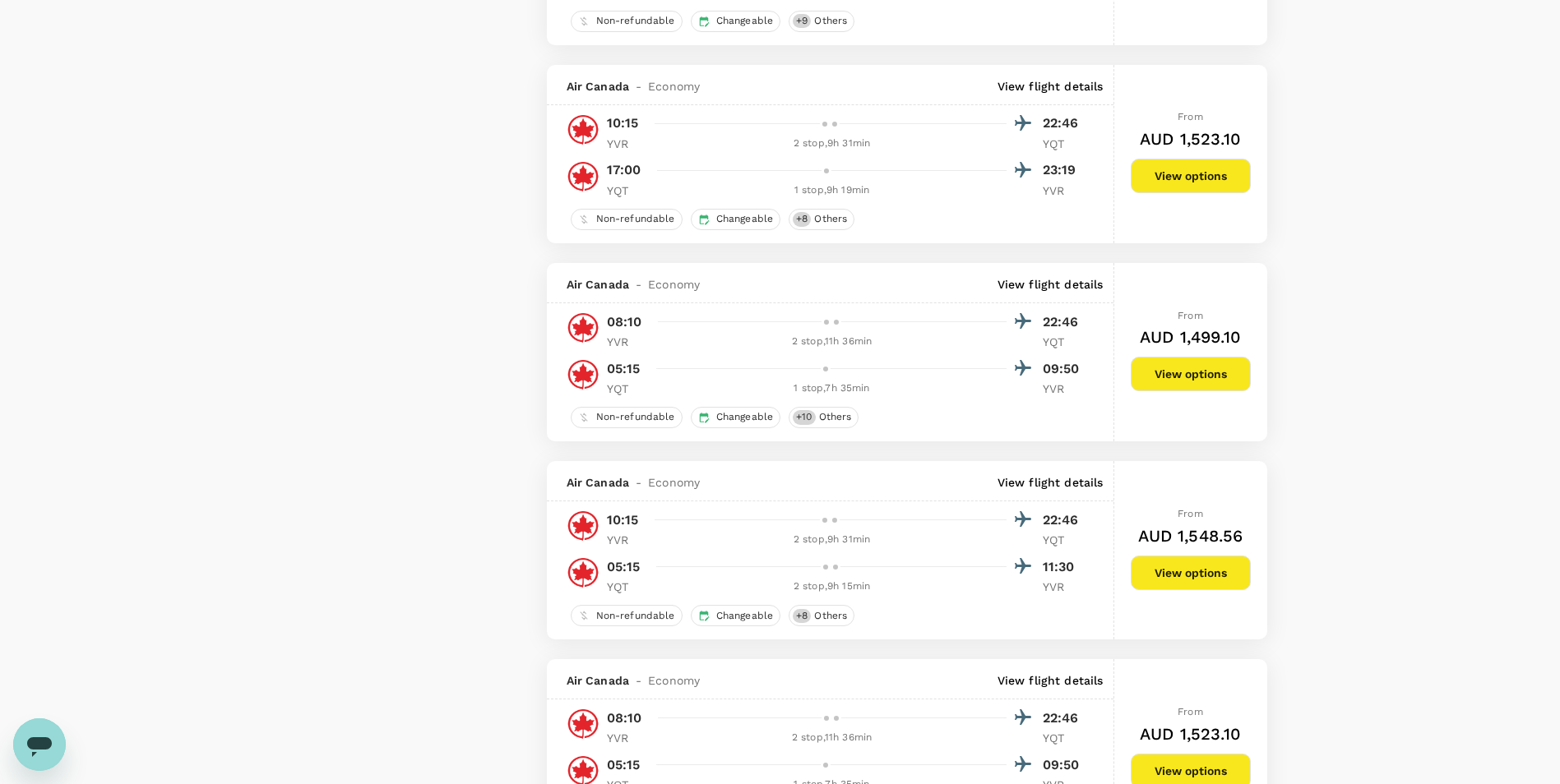
scroll to position [1762, 0]
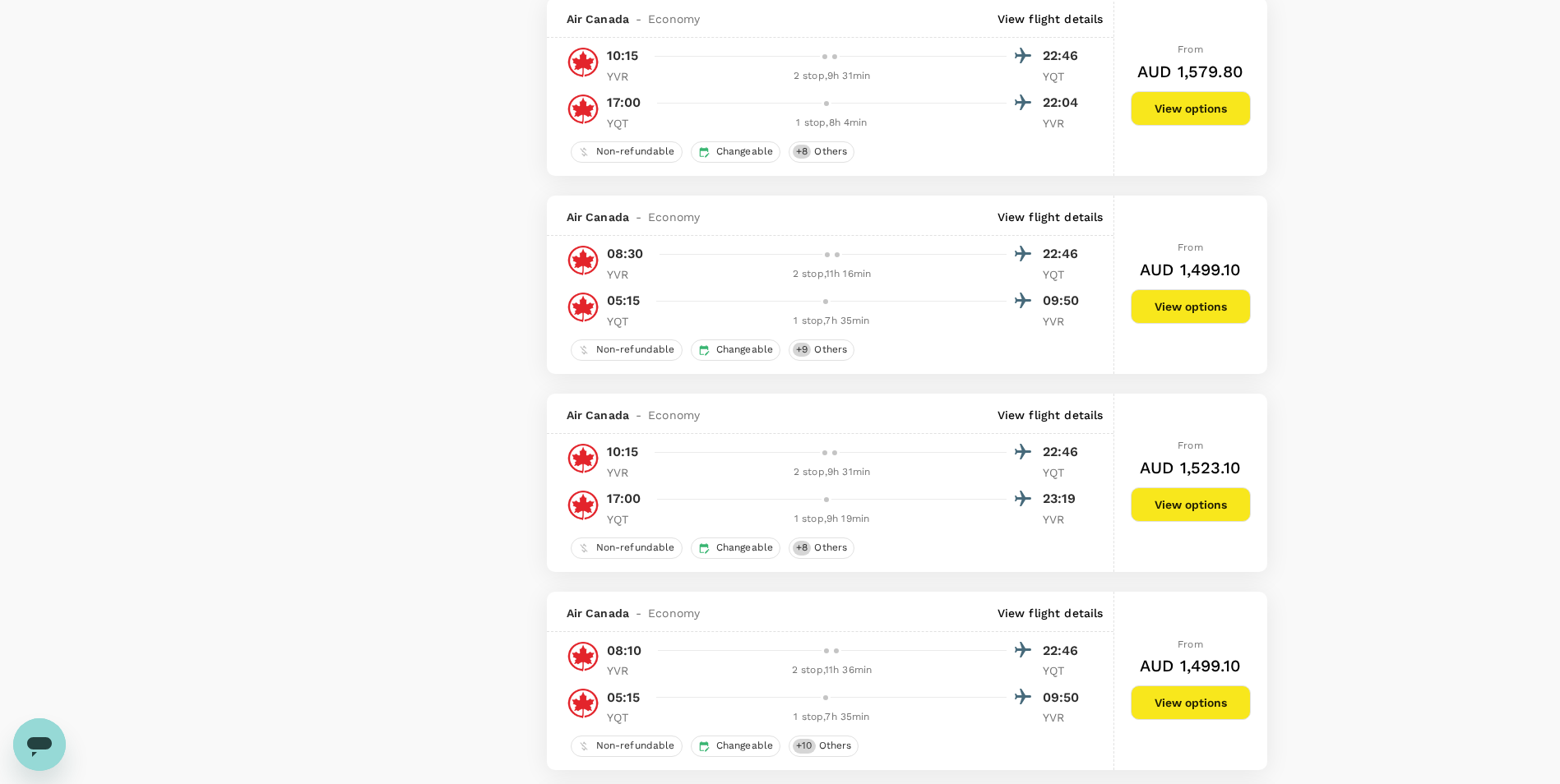
click at [1197, 516] on button "View options" at bounding box center [1191, 504] width 120 height 35
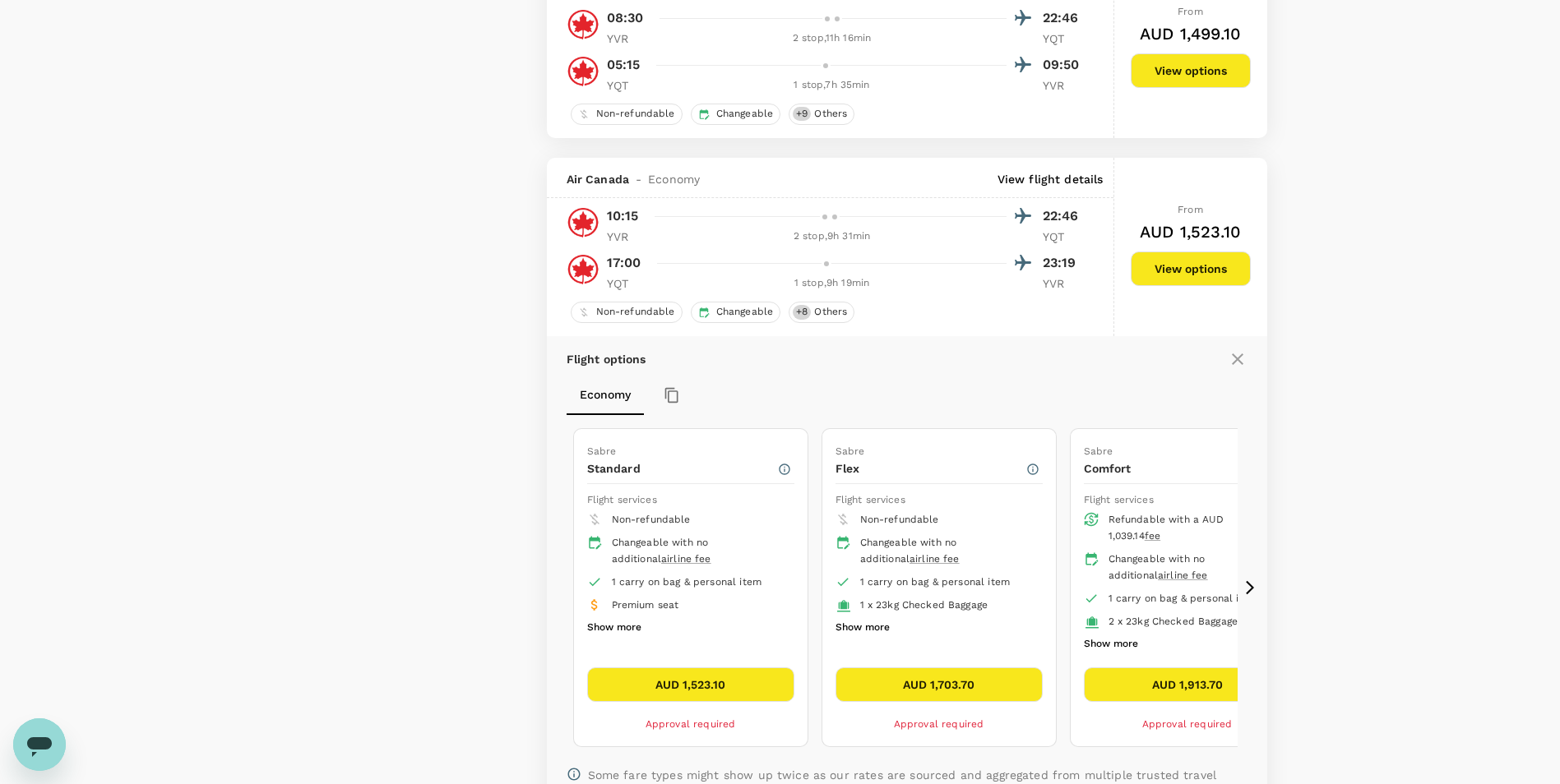
scroll to position [1991, 0]
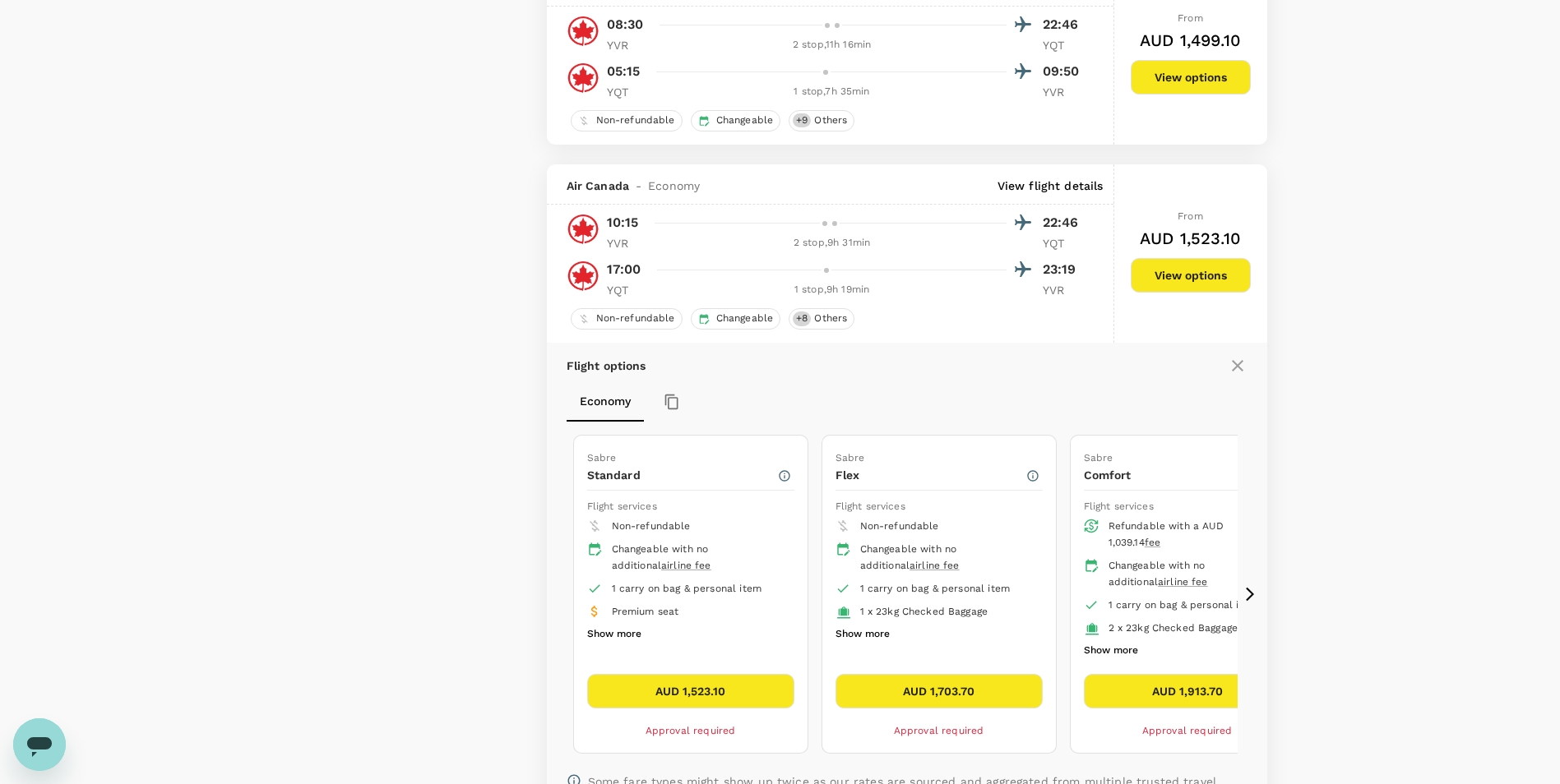
click at [669, 690] on button "AUD 1,523.10" at bounding box center [690, 691] width 208 height 35
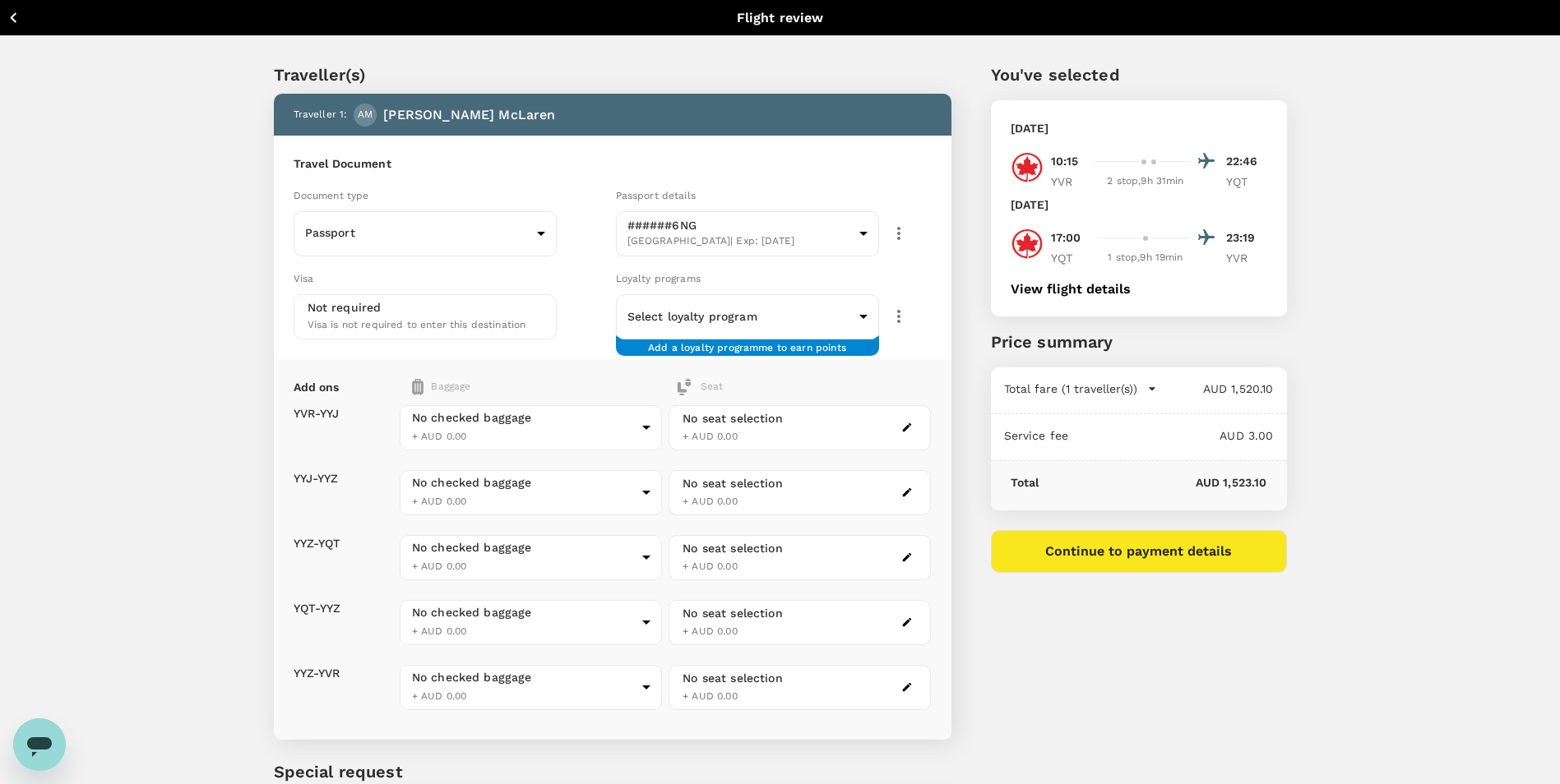
click at [1373, 576] on div "Traveller(s) Traveller 1 : AM [PERSON_NAME] [PERSON_NAME] Travel Document Docum…" at bounding box center [780, 470] width 1560 height 869
click at [5, 16] on icon "button" at bounding box center [13, 17] width 21 height 21
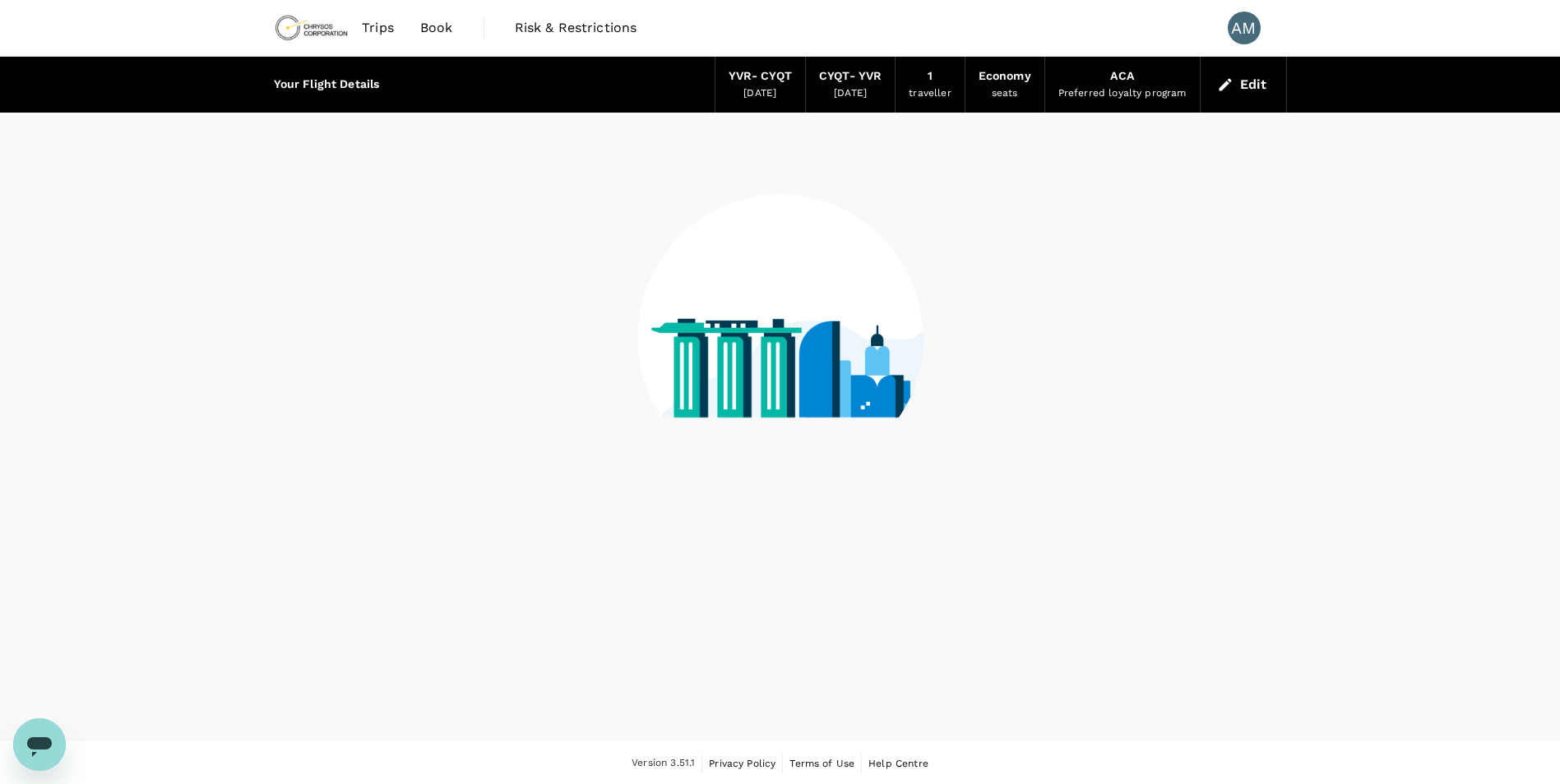
scroll to position [2, 0]
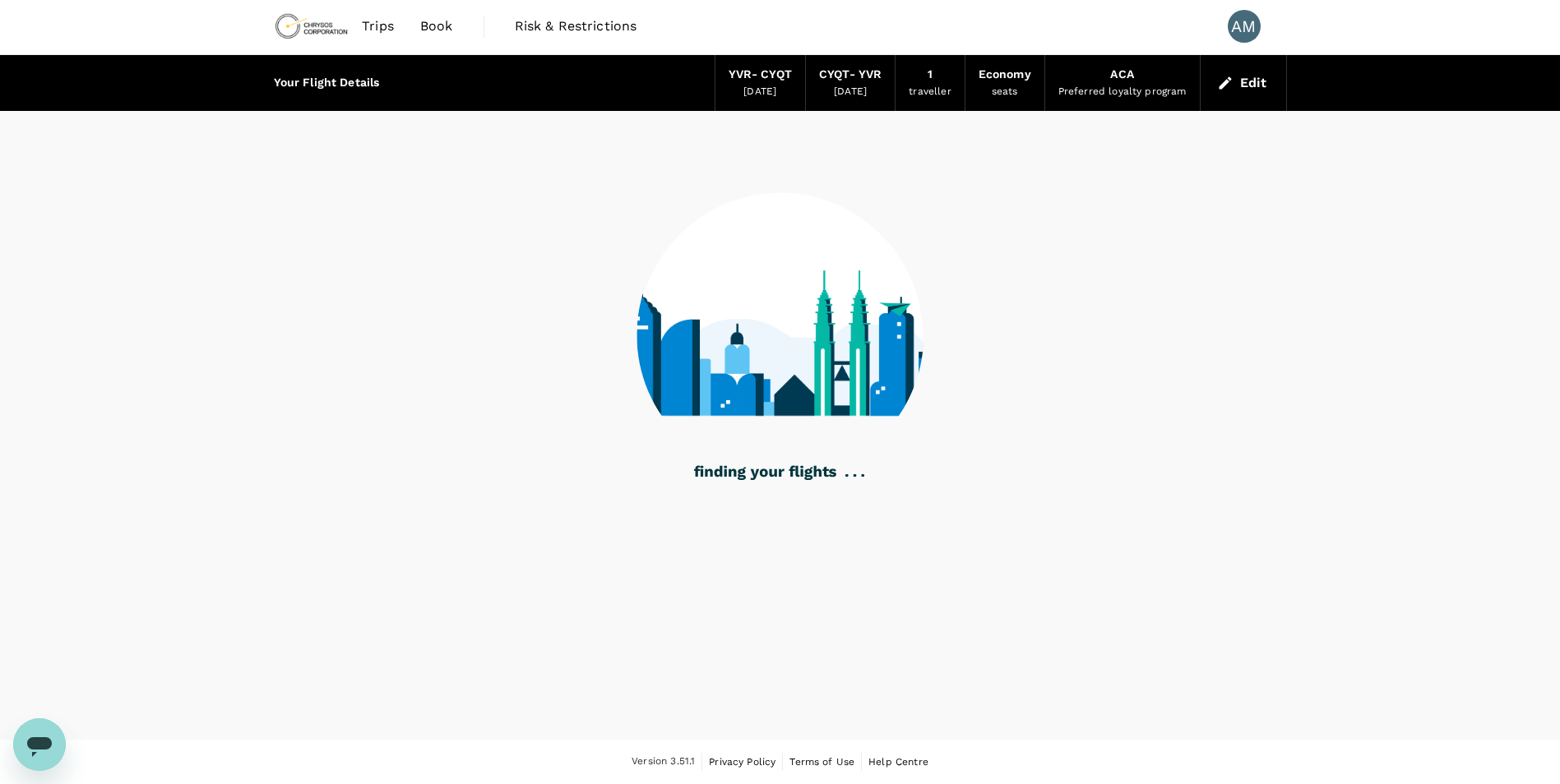
click at [768, 79] on div "YVR - CYQT" at bounding box center [761, 74] width 64 height 18
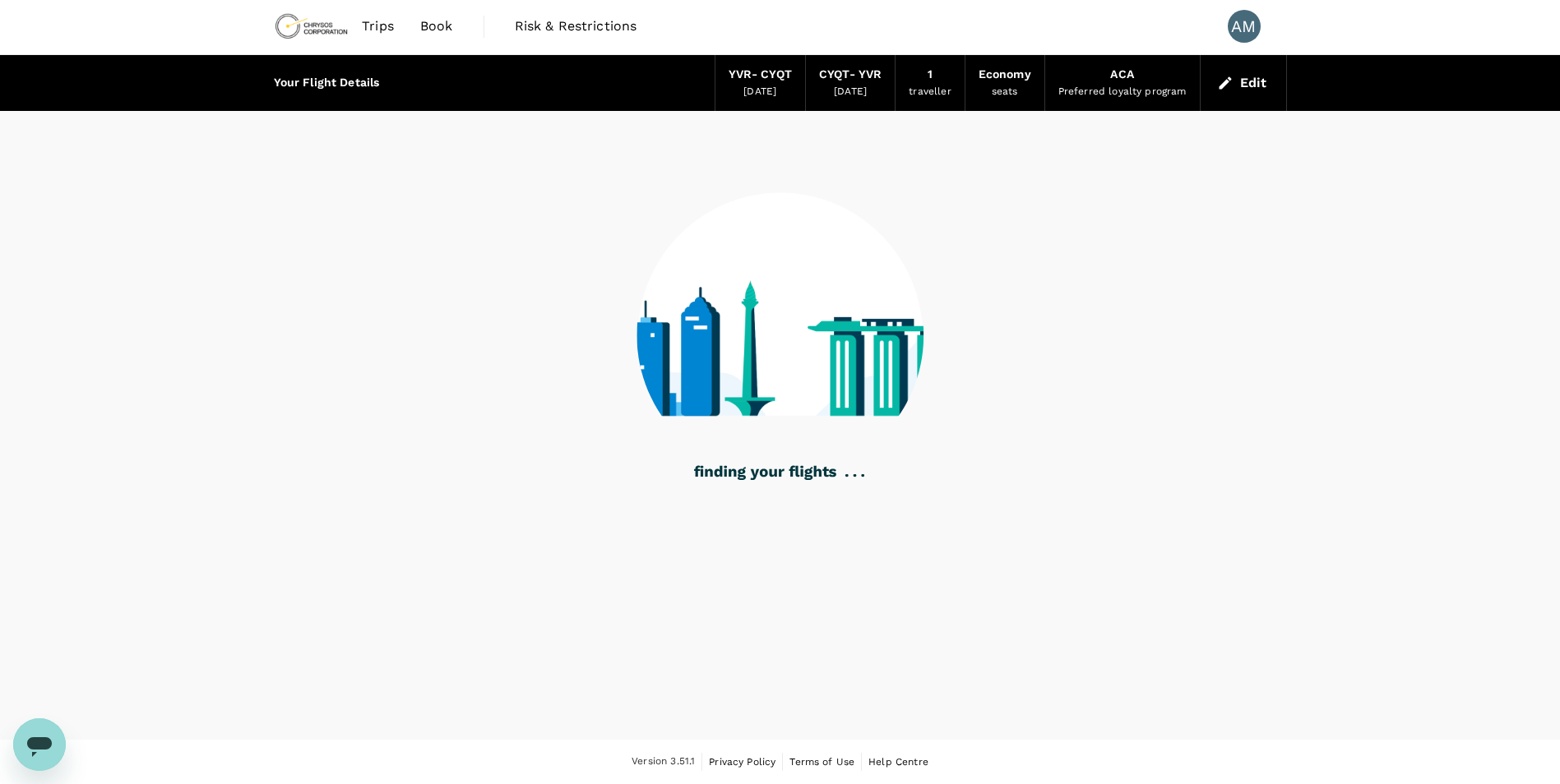
click at [390, 25] on span "Trips" at bounding box center [377, 27] width 32 height 20
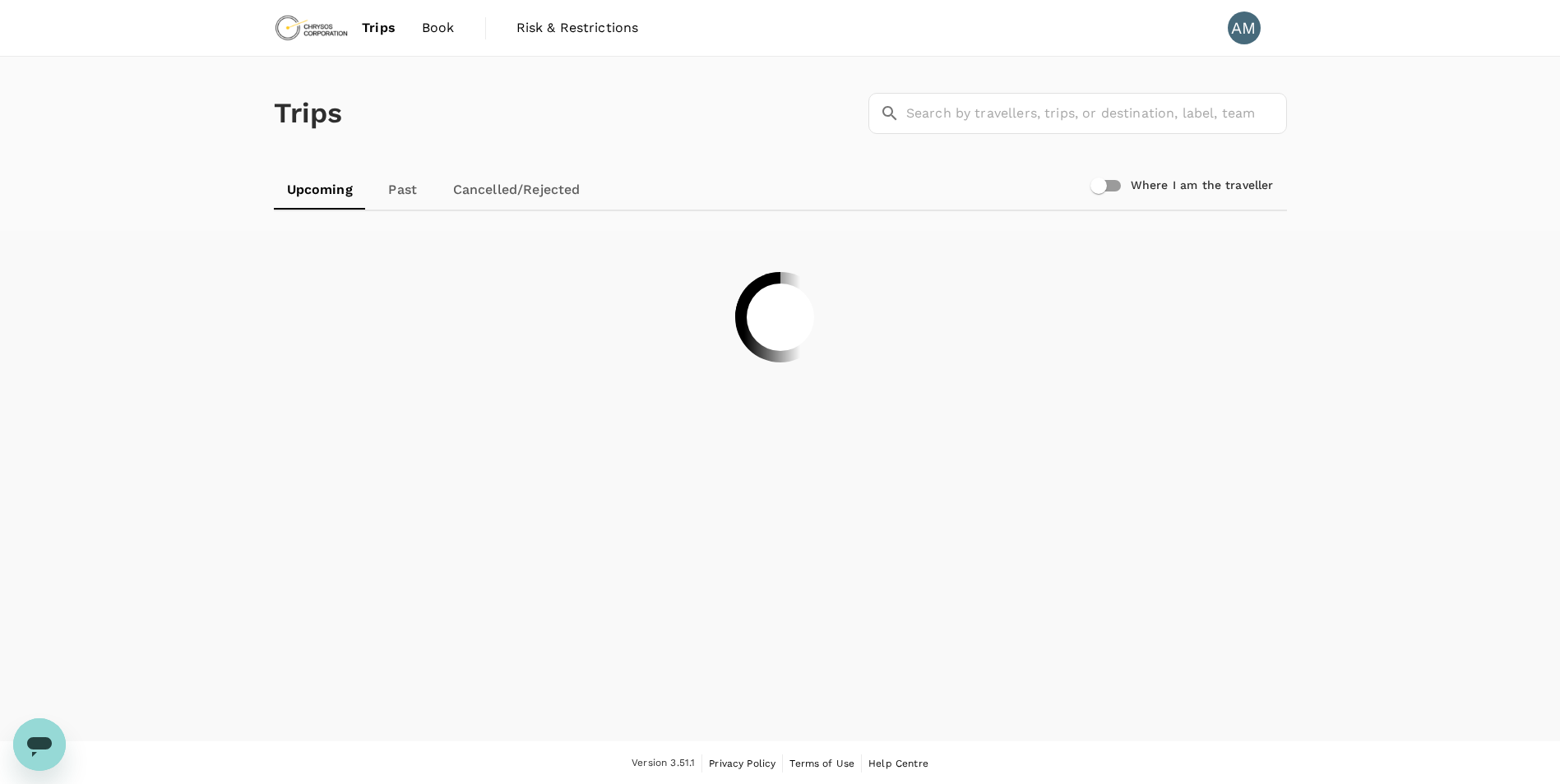
click at [445, 30] on span "Book" at bounding box center [438, 28] width 33 height 20
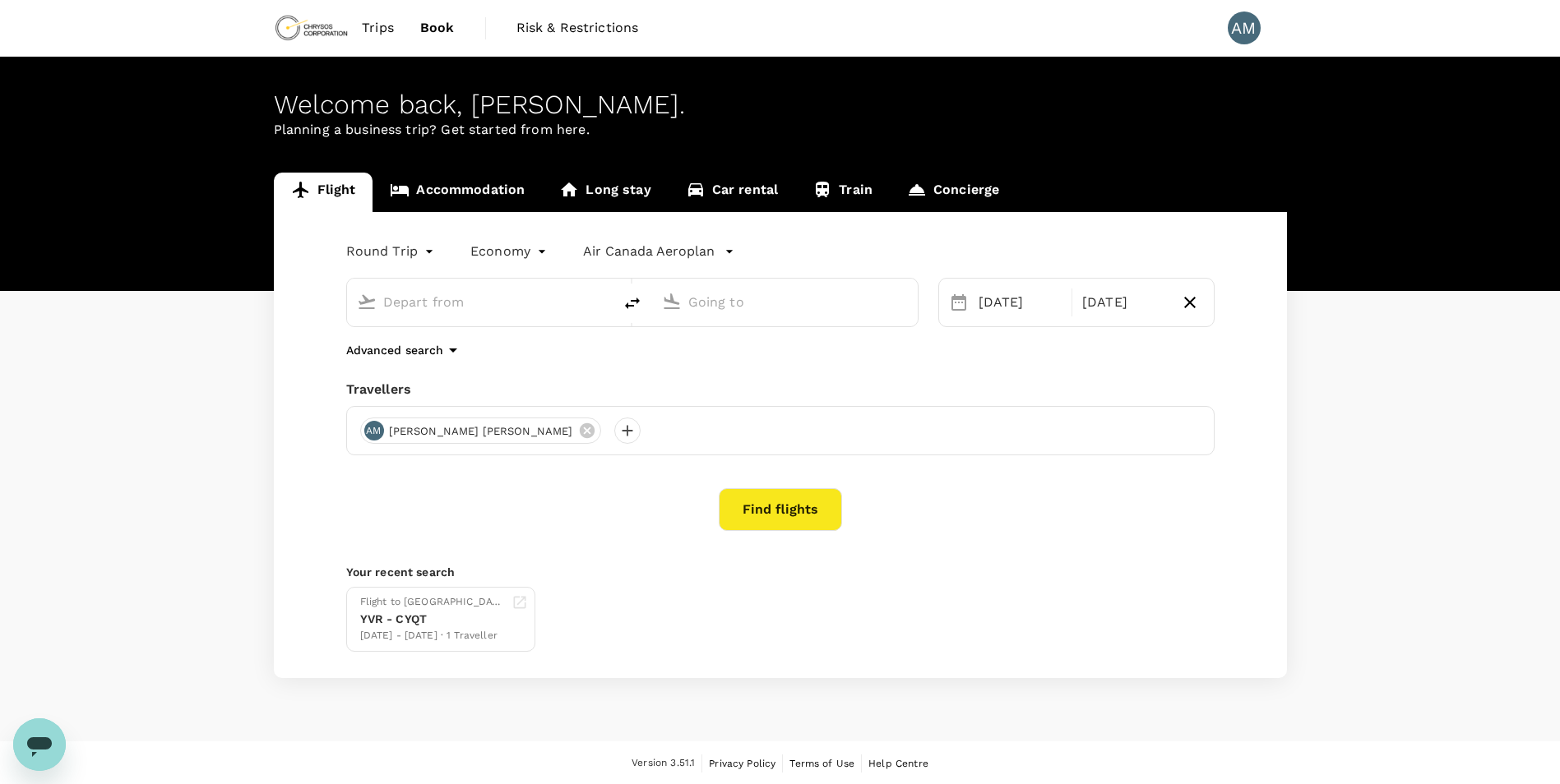
type input "Vancouver Intl (YVR)"
type input "[GEOGRAPHIC_DATA], [GEOGRAPHIC_DATA] (any)"
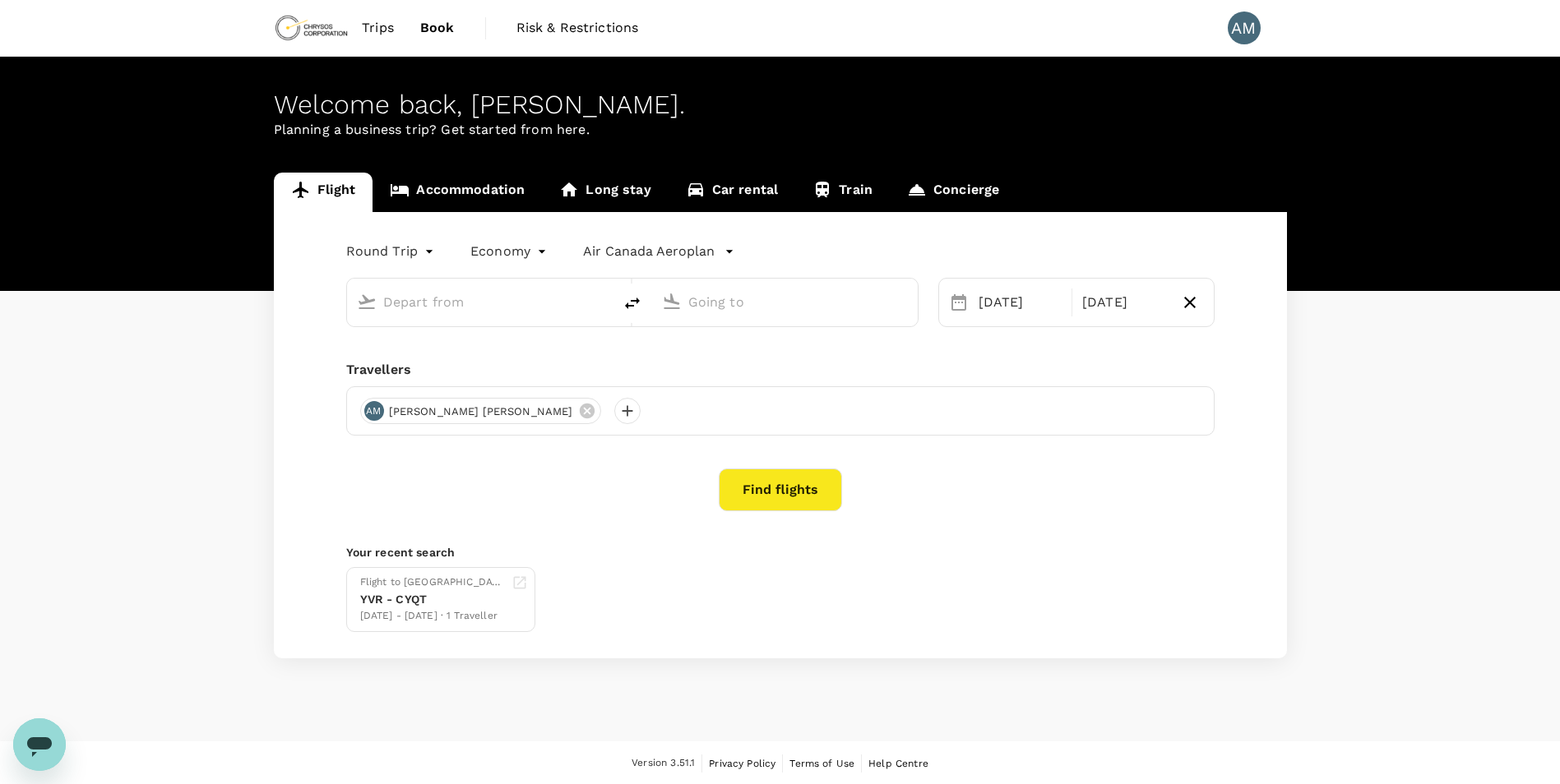
type input "Vancouver Intl (YVR)"
type input "[GEOGRAPHIC_DATA], [GEOGRAPHIC_DATA] (any)"
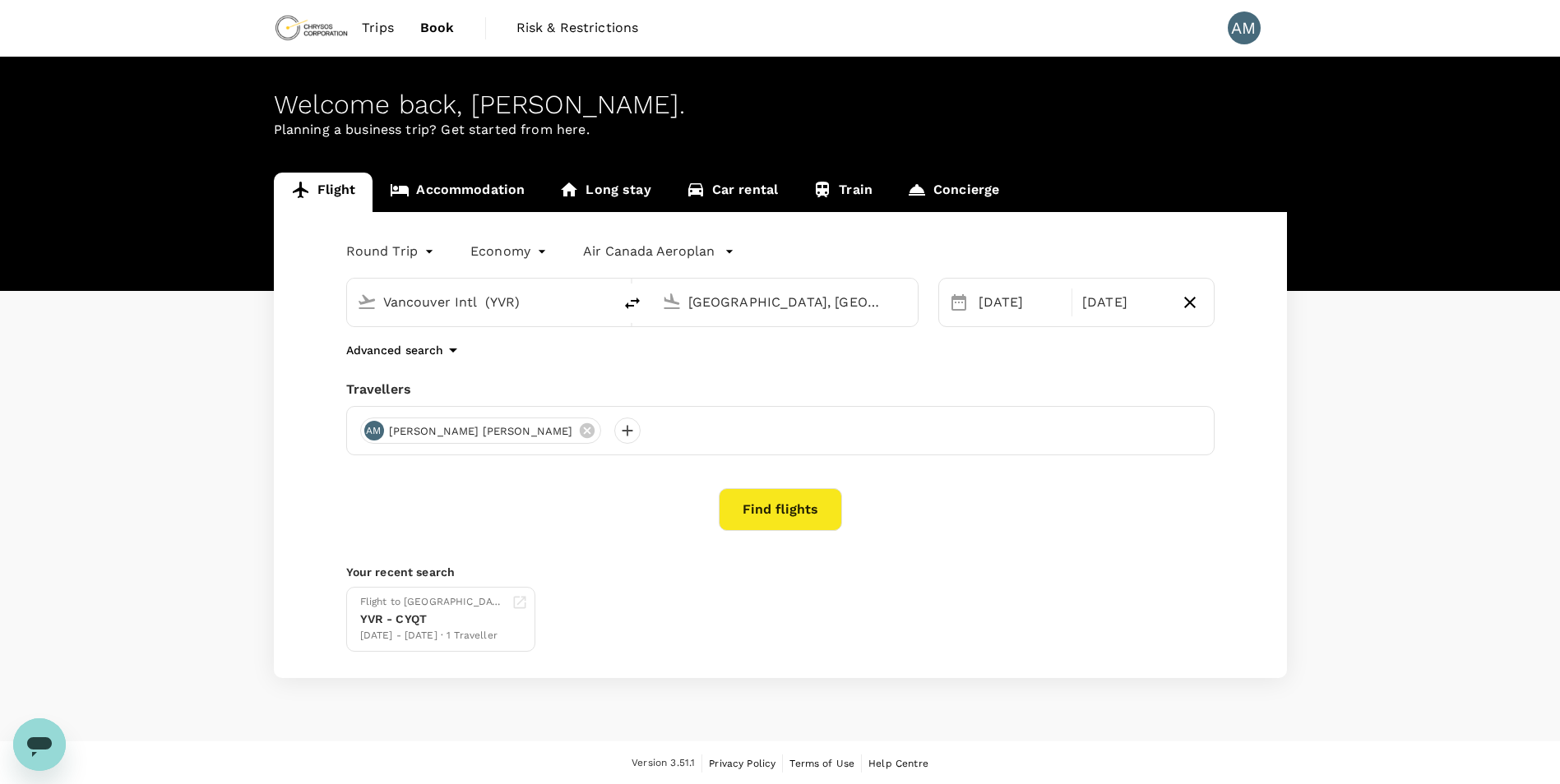
click at [414, 256] on body "Trips Book Risk & Restrictions AM Welcome back , [PERSON_NAME] . Planning a bus…" at bounding box center [780, 393] width 1560 height 786
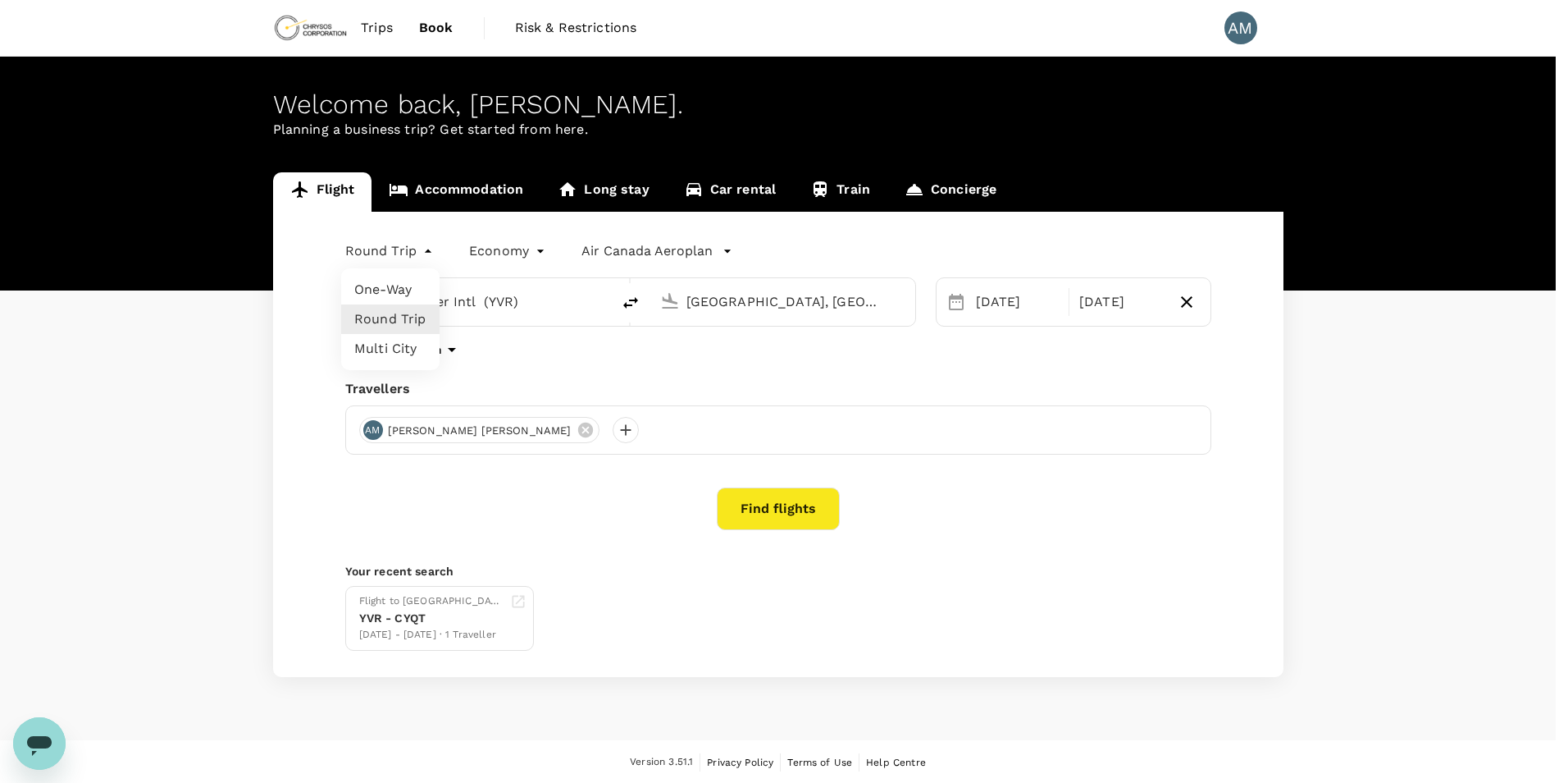
click at [377, 342] on li "Multi City" at bounding box center [390, 349] width 98 height 30
type input "multicity"
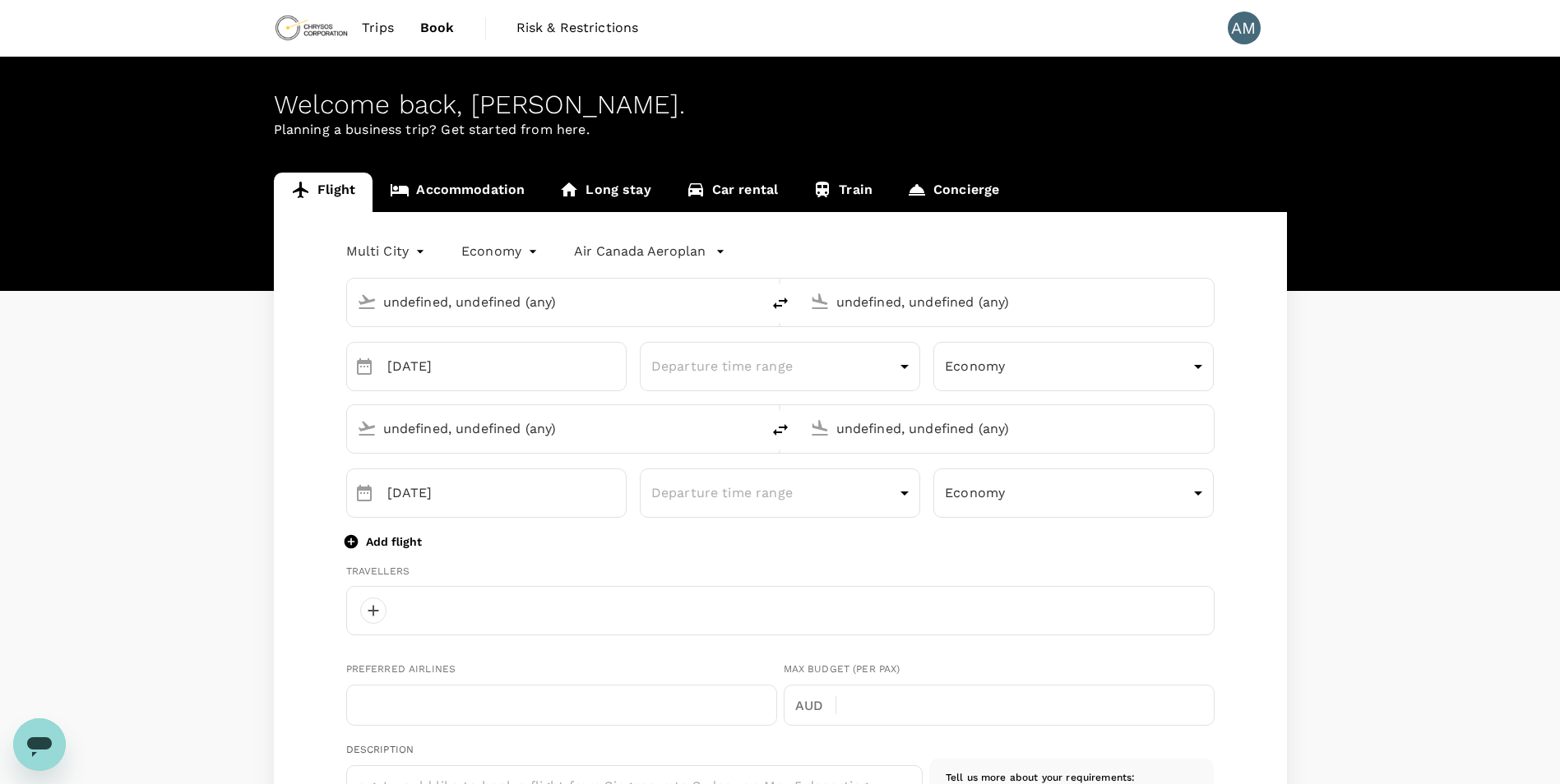
type input "Vancouver Intl (YVR)"
type input "[GEOGRAPHIC_DATA], [GEOGRAPHIC_DATA] (any)"
type input "Vancouver Intl (YVR)"
click at [404, 538] on p "Add flight" at bounding box center [394, 541] width 56 height 17
